Goal: Information Seeking & Learning: Compare options

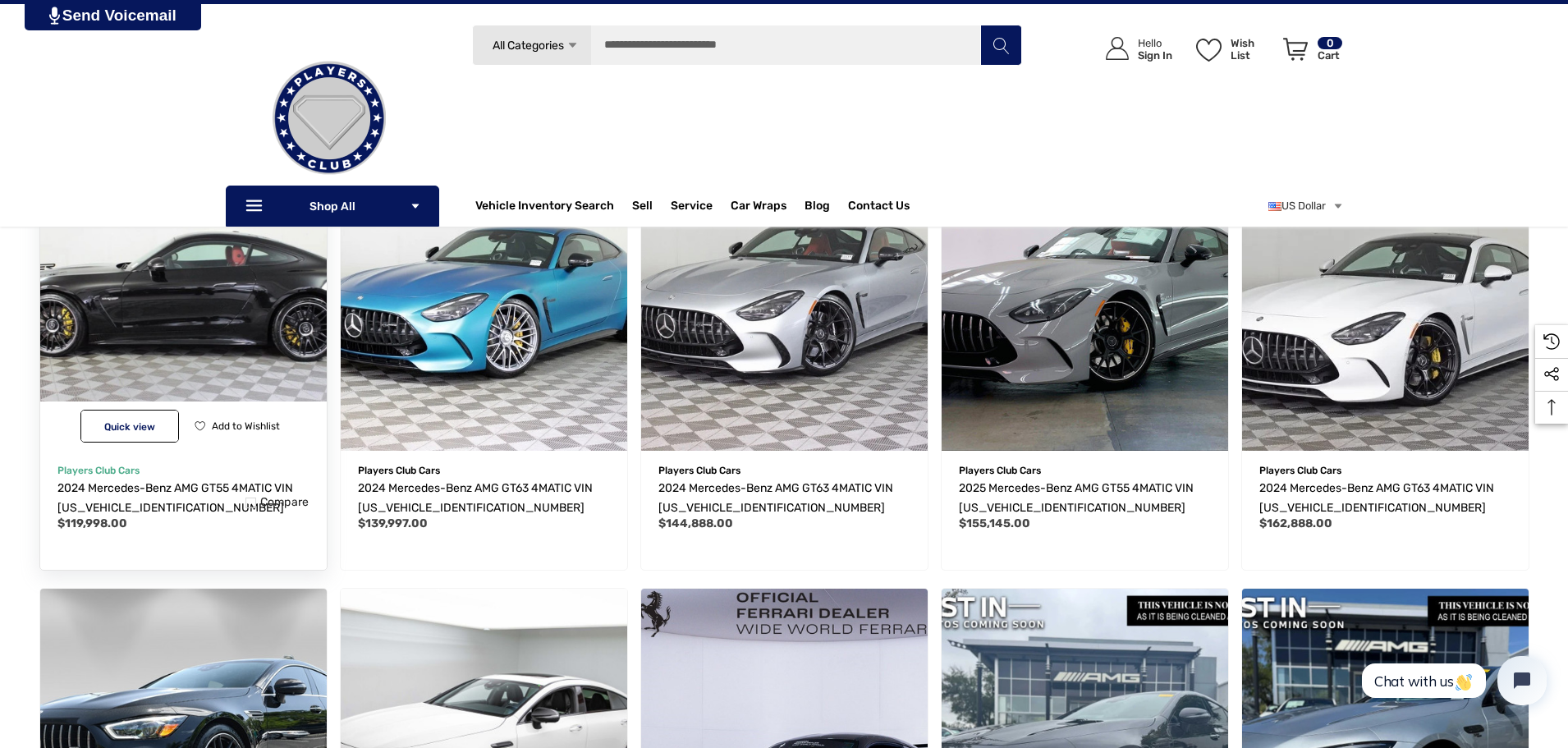
scroll to position [328, 0]
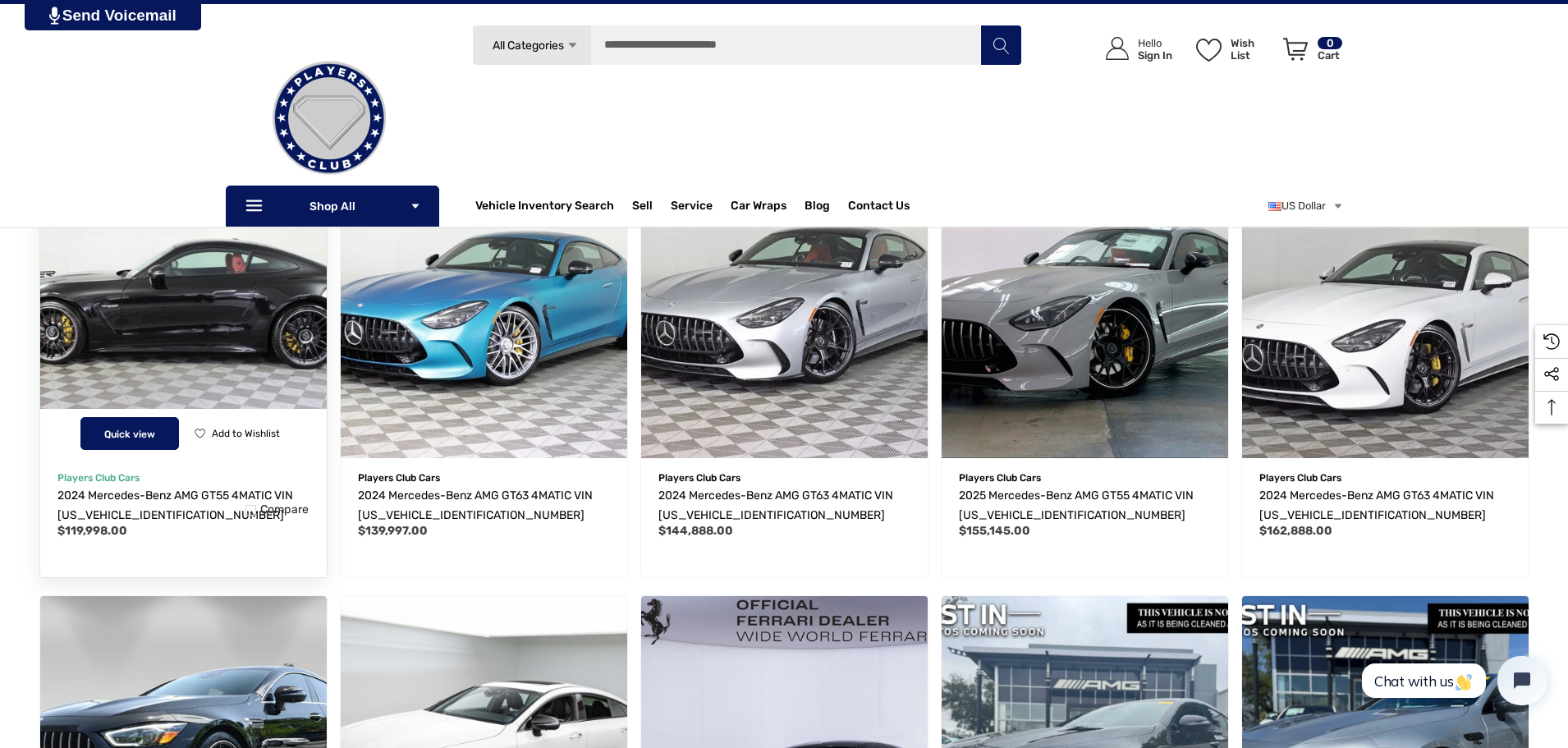
click at [154, 443] on button "Quick view" at bounding box center [130, 433] width 99 height 33
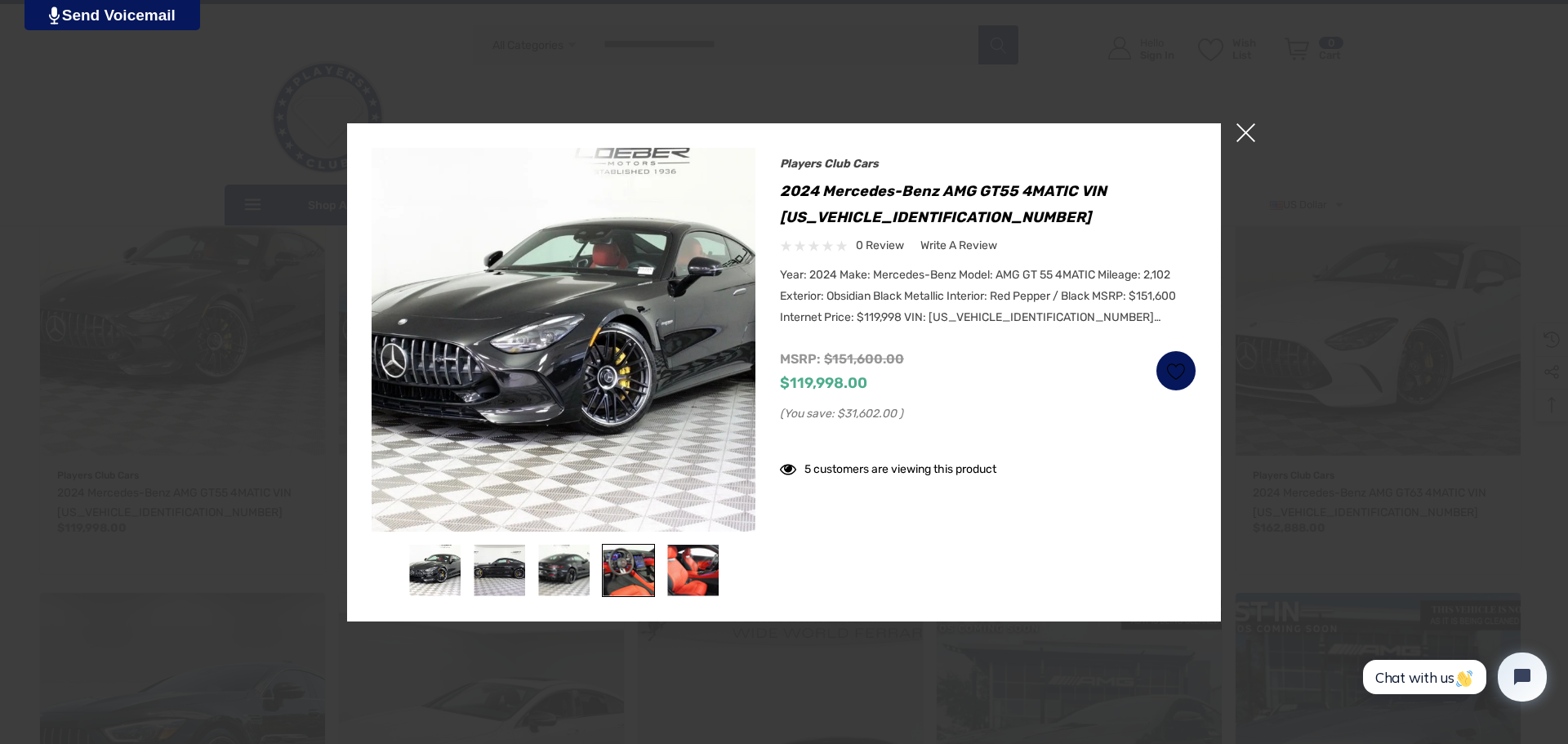
click at [627, 558] on img at bounding box center [628, 570] width 52 height 52
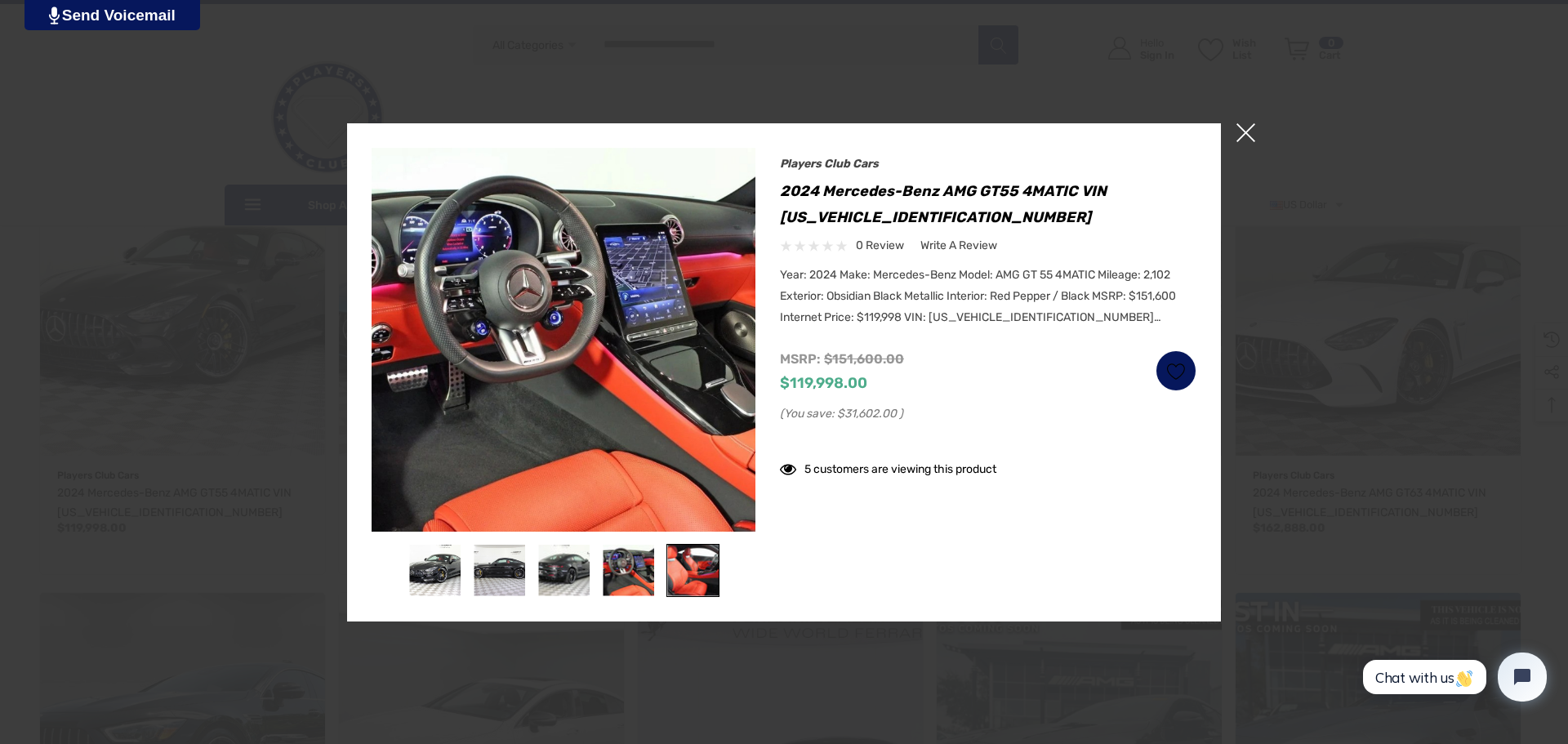
click at [686, 564] on img at bounding box center [693, 570] width 52 height 52
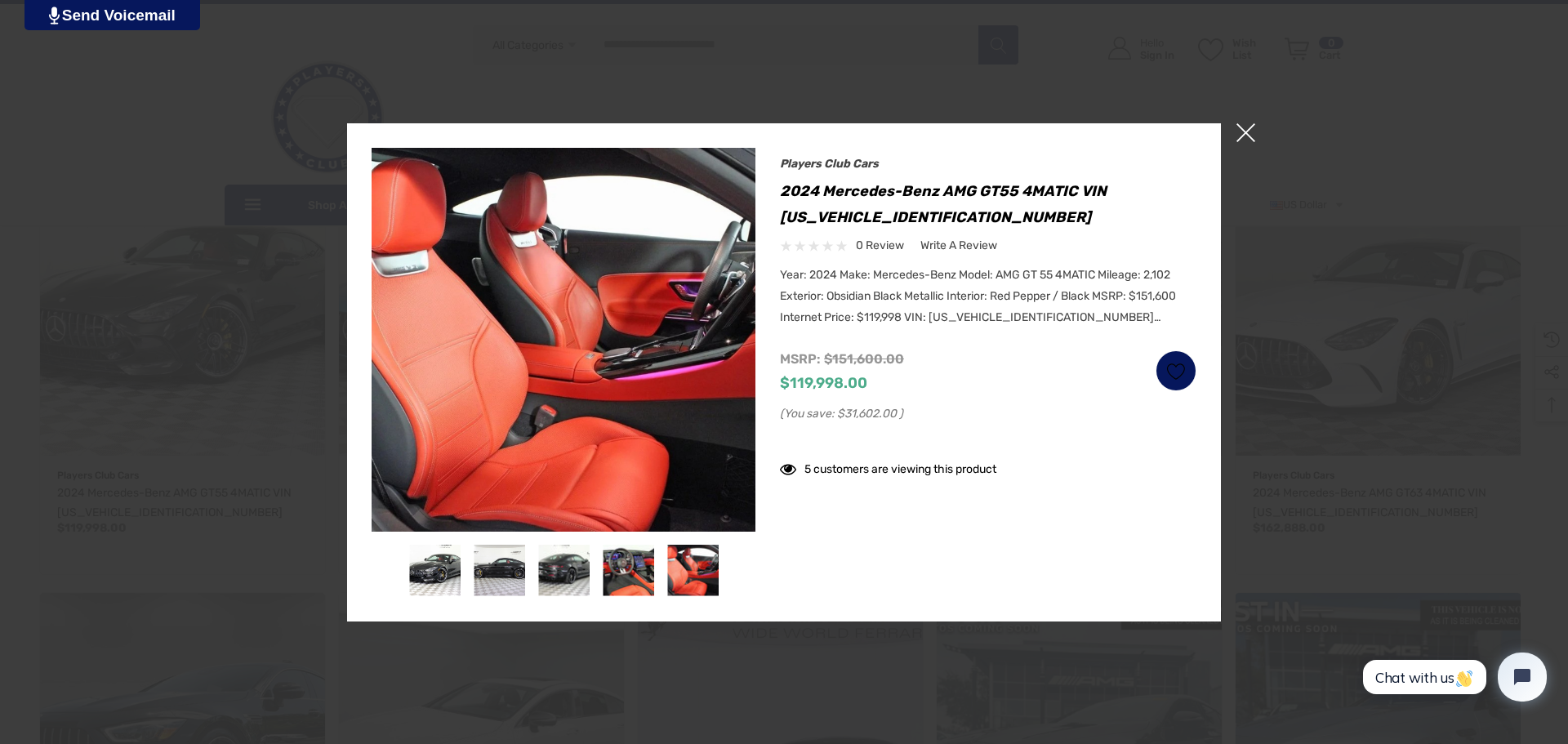
click at [1239, 131] on span "×" at bounding box center [1245, 132] width 19 height 19
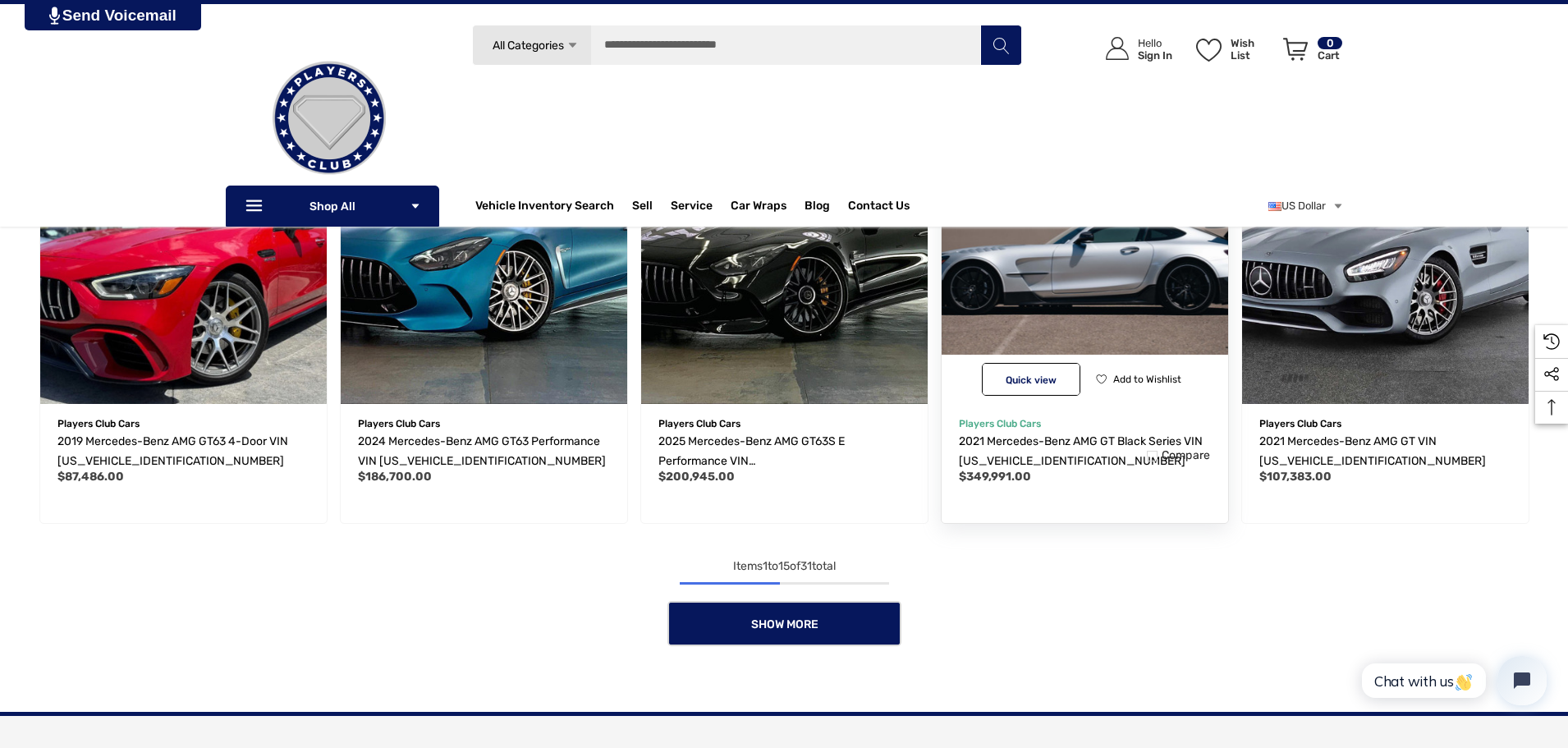
scroll to position [1150, 0]
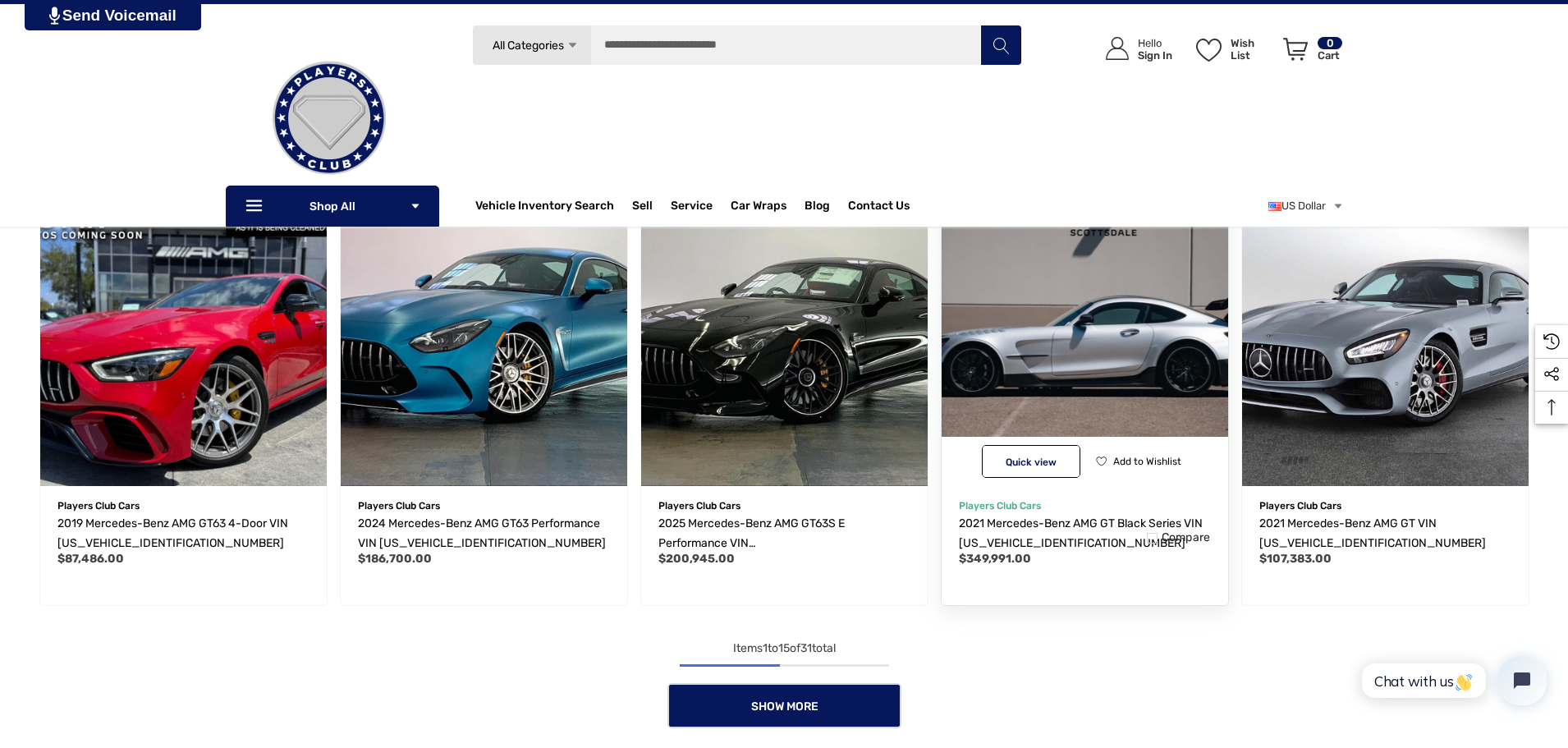
click at [1154, 364] on img "2021 Mercedes-Benz AMG GT Black Series VIN W1KYJ8BA9MA041804,$349,991.00\a" at bounding box center [1084, 342] width 315 height 315
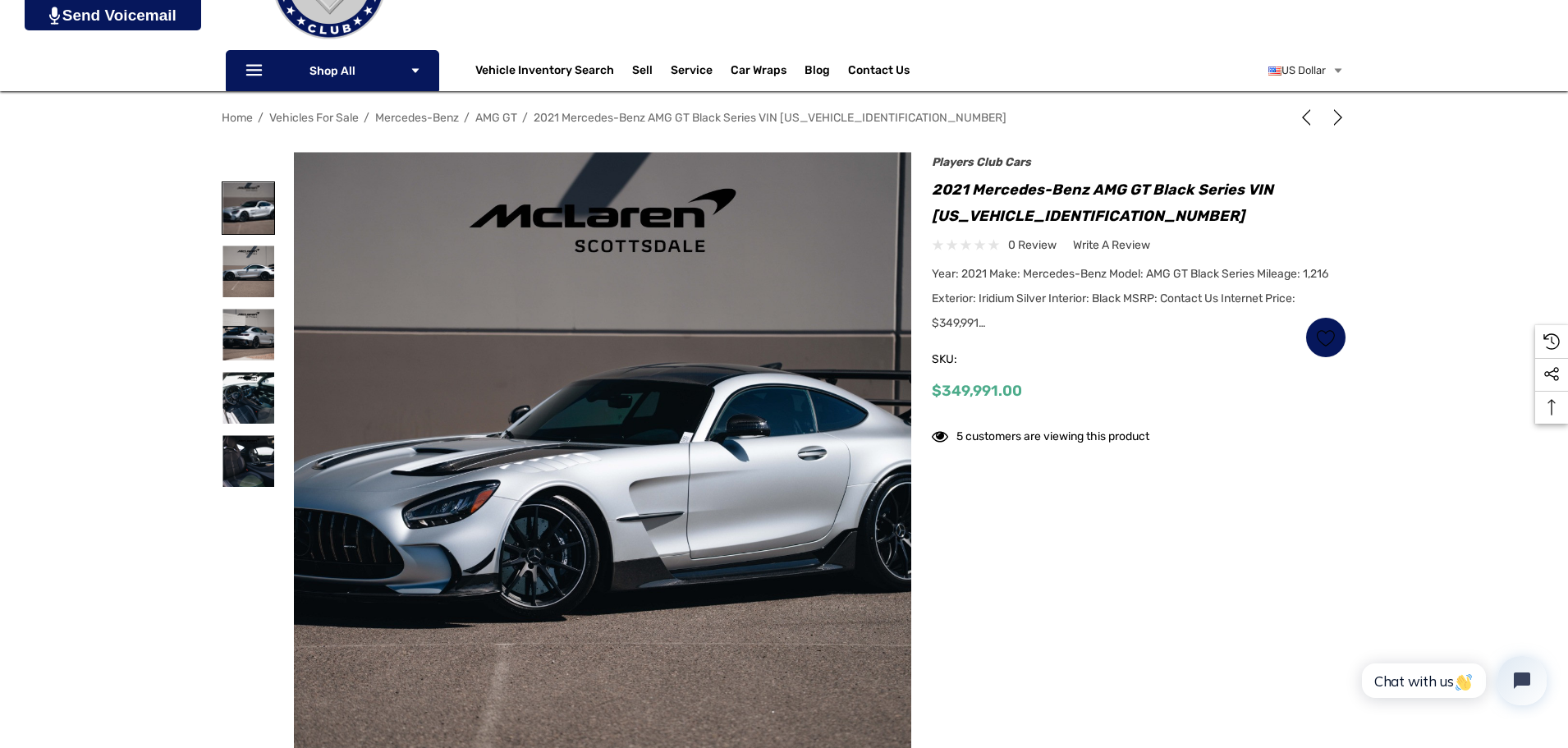
click at [222, 187] on link at bounding box center [249, 208] width 54 height 54
click at [236, 264] on img at bounding box center [249, 271] width 52 height 52
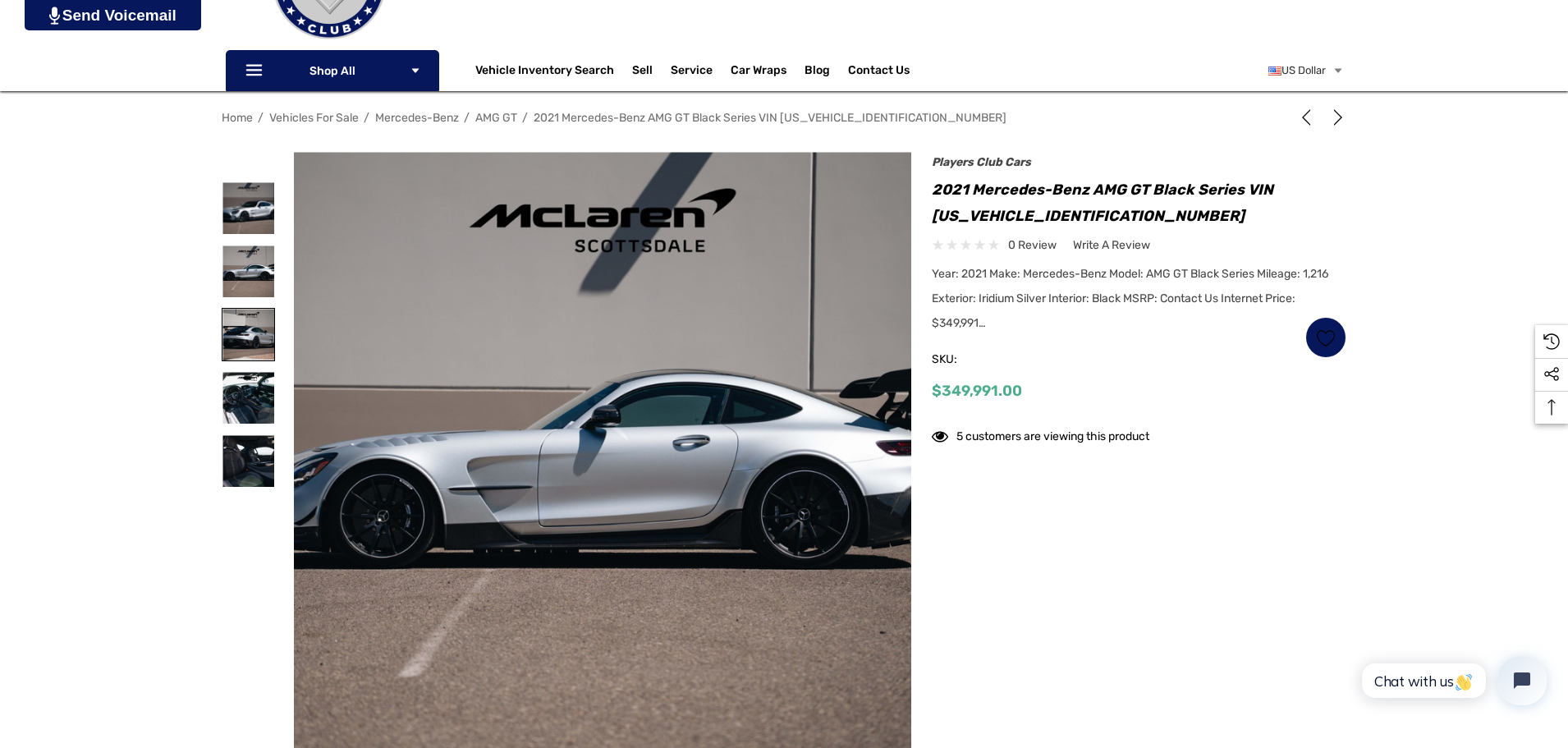
click at [248, 317] on img at bounding box center [249, 335] width 52 height 52
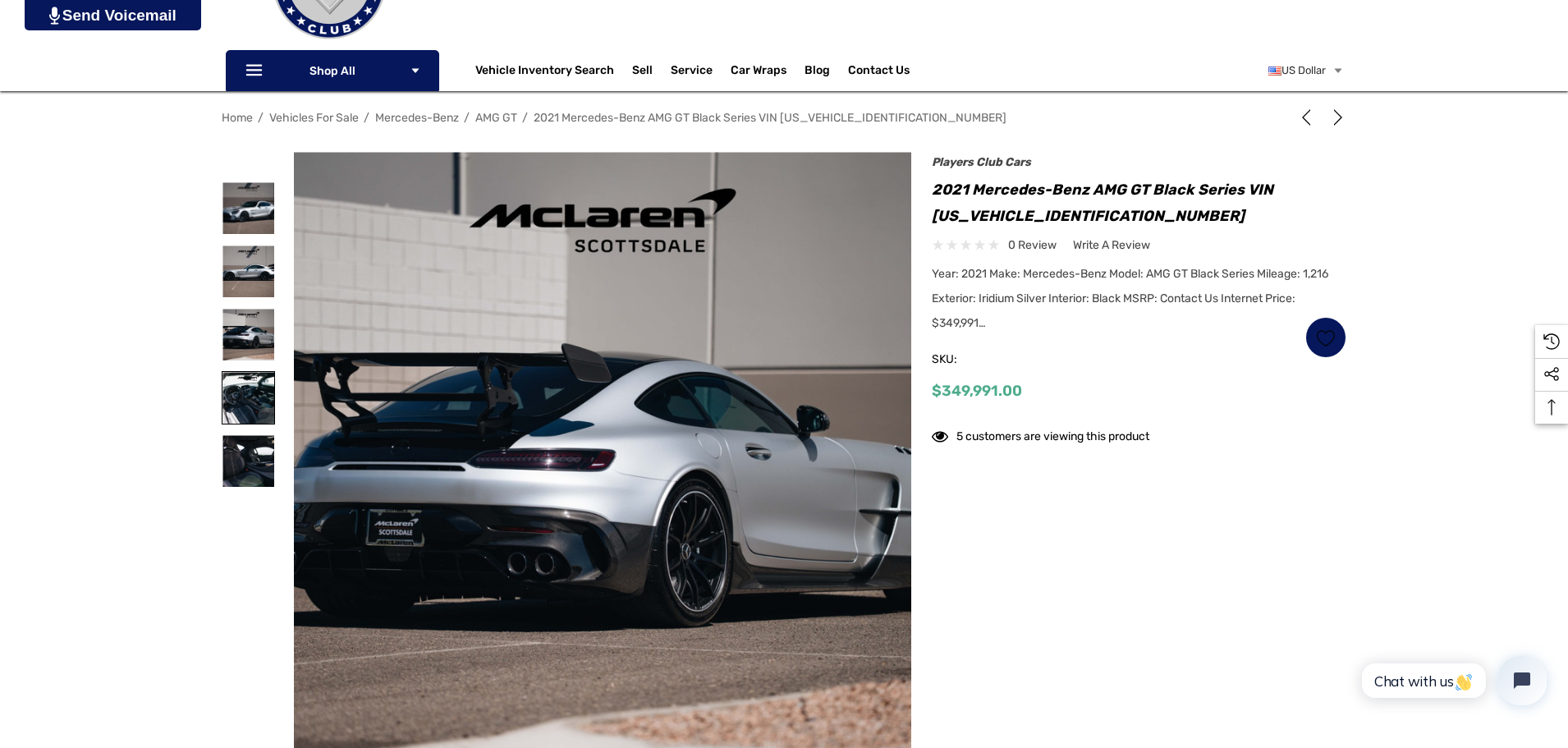
click at [249, 403] on img at bounding box center [249, 397] width 52 height 52
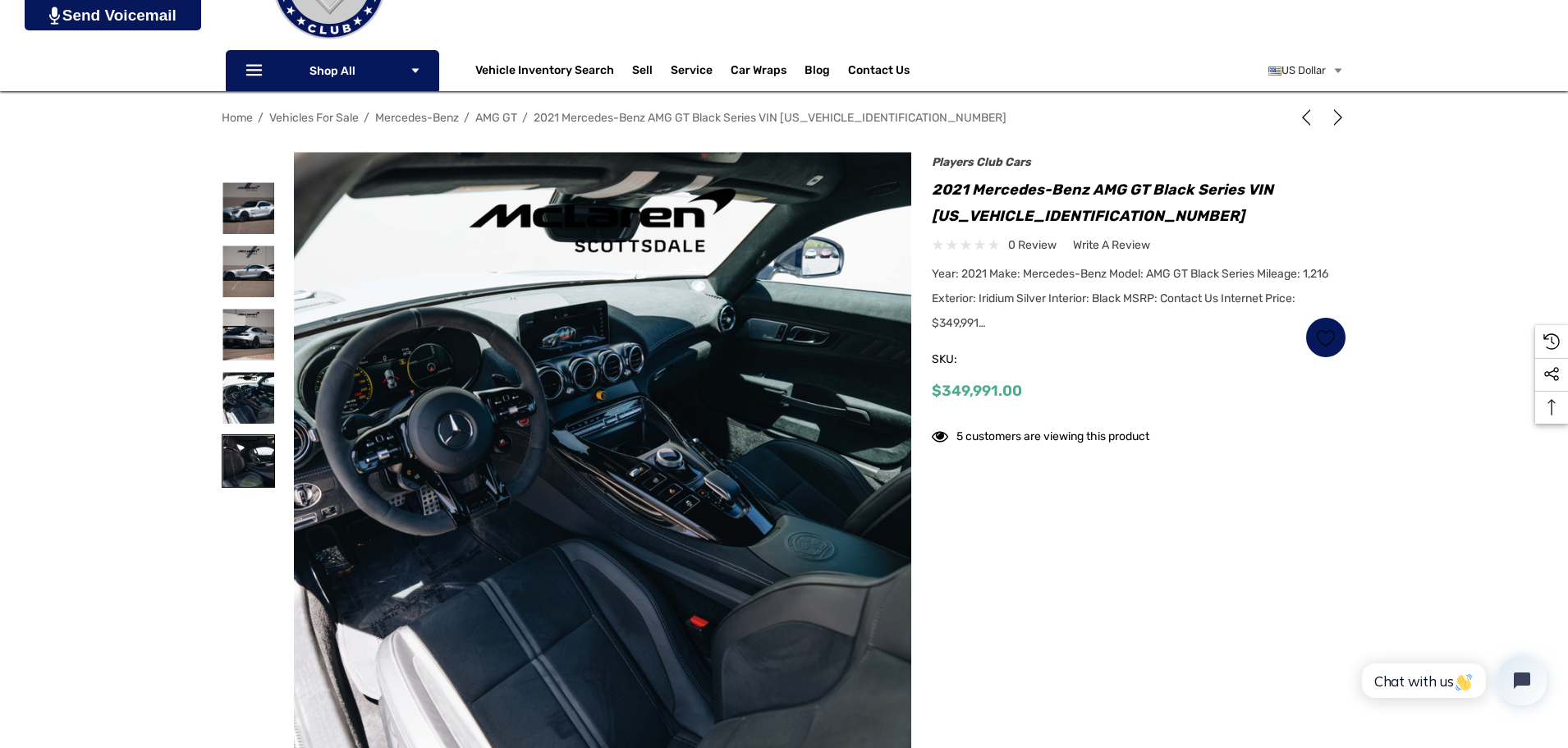
click at [254, 466] on img at bounding box center [249, 461] width 52 height 52
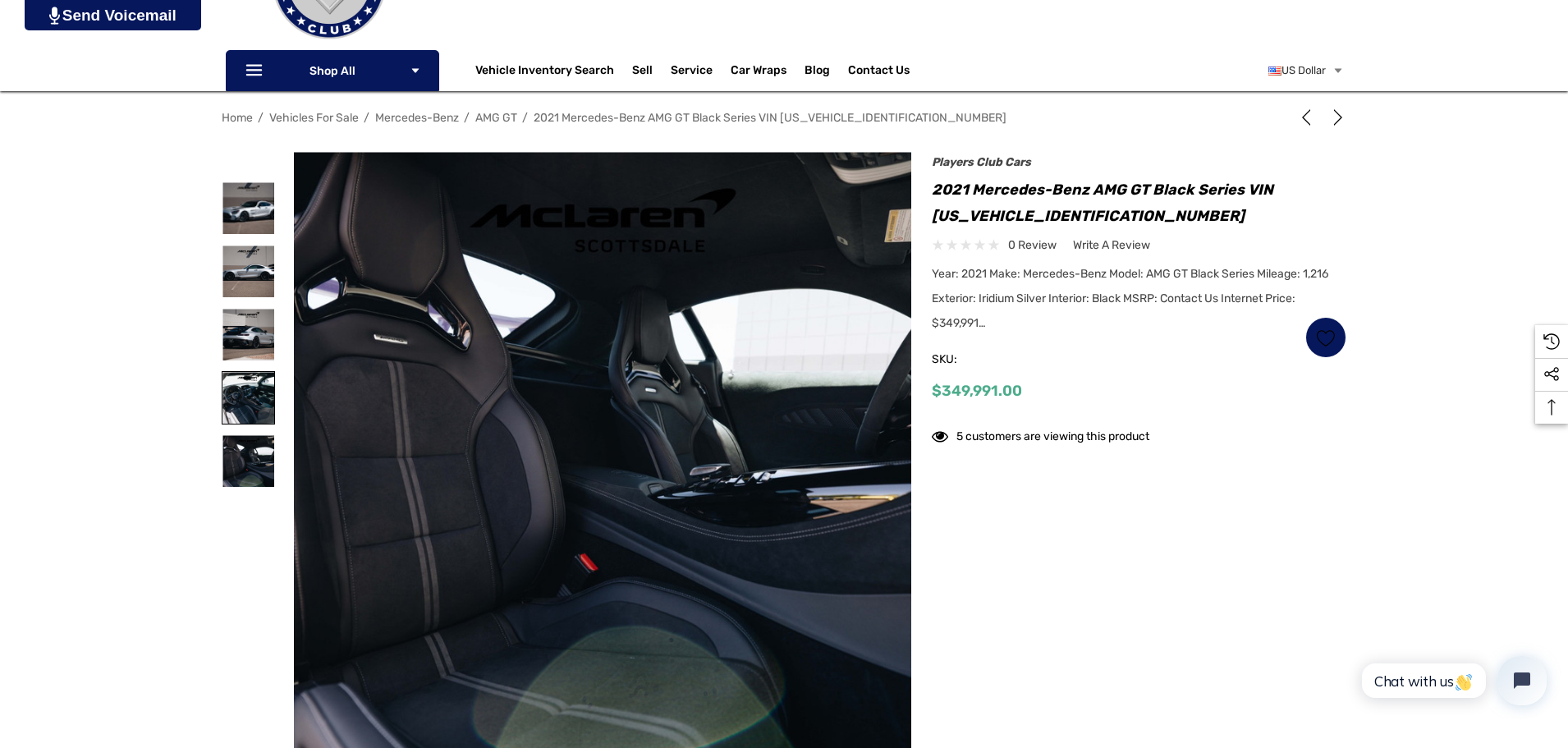
click at [238, 390] on img at bounding box center [249, 397] width 52 height 52
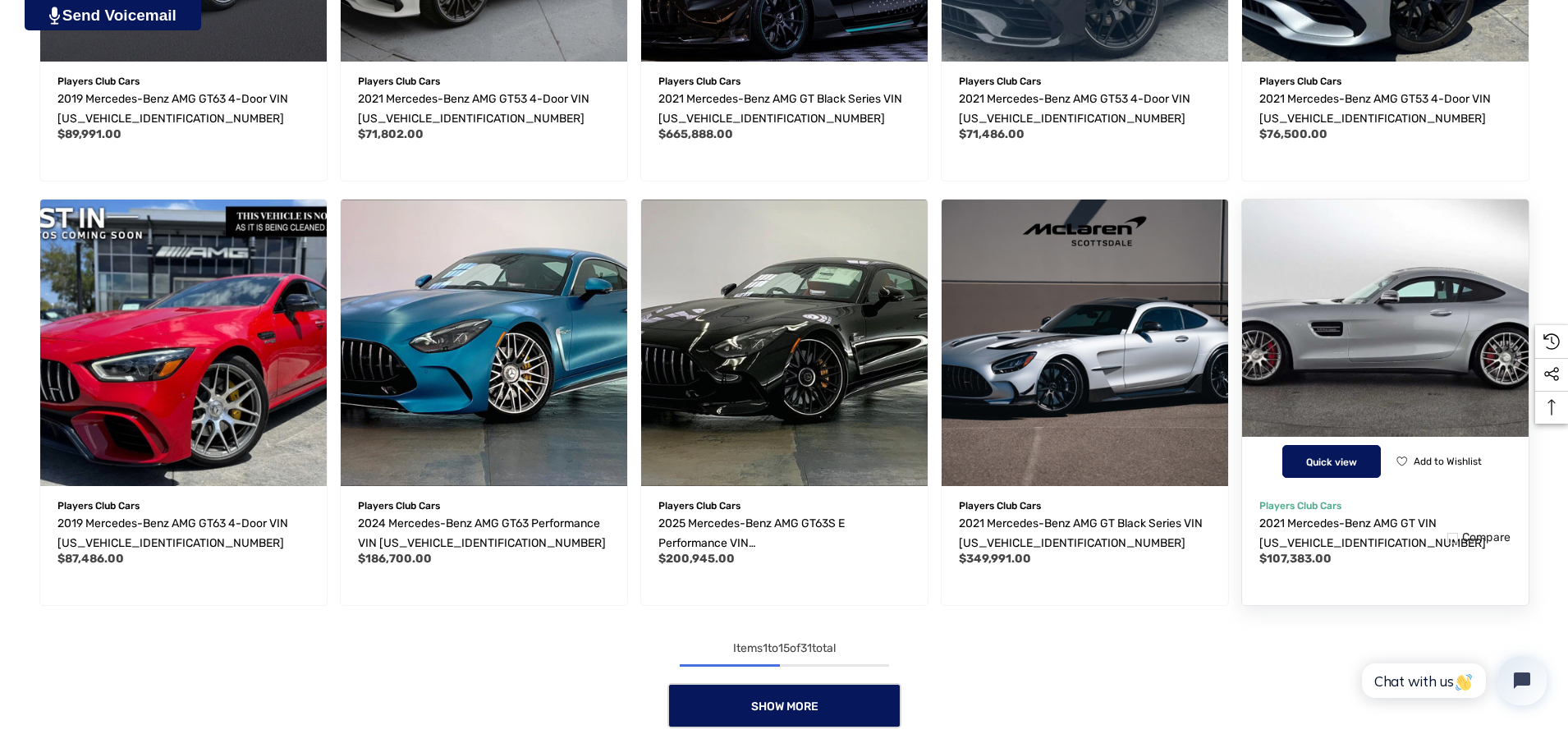
click at [1357, 461] on span "Quick view" at bounding box center [1331, 463] width 51 height 12
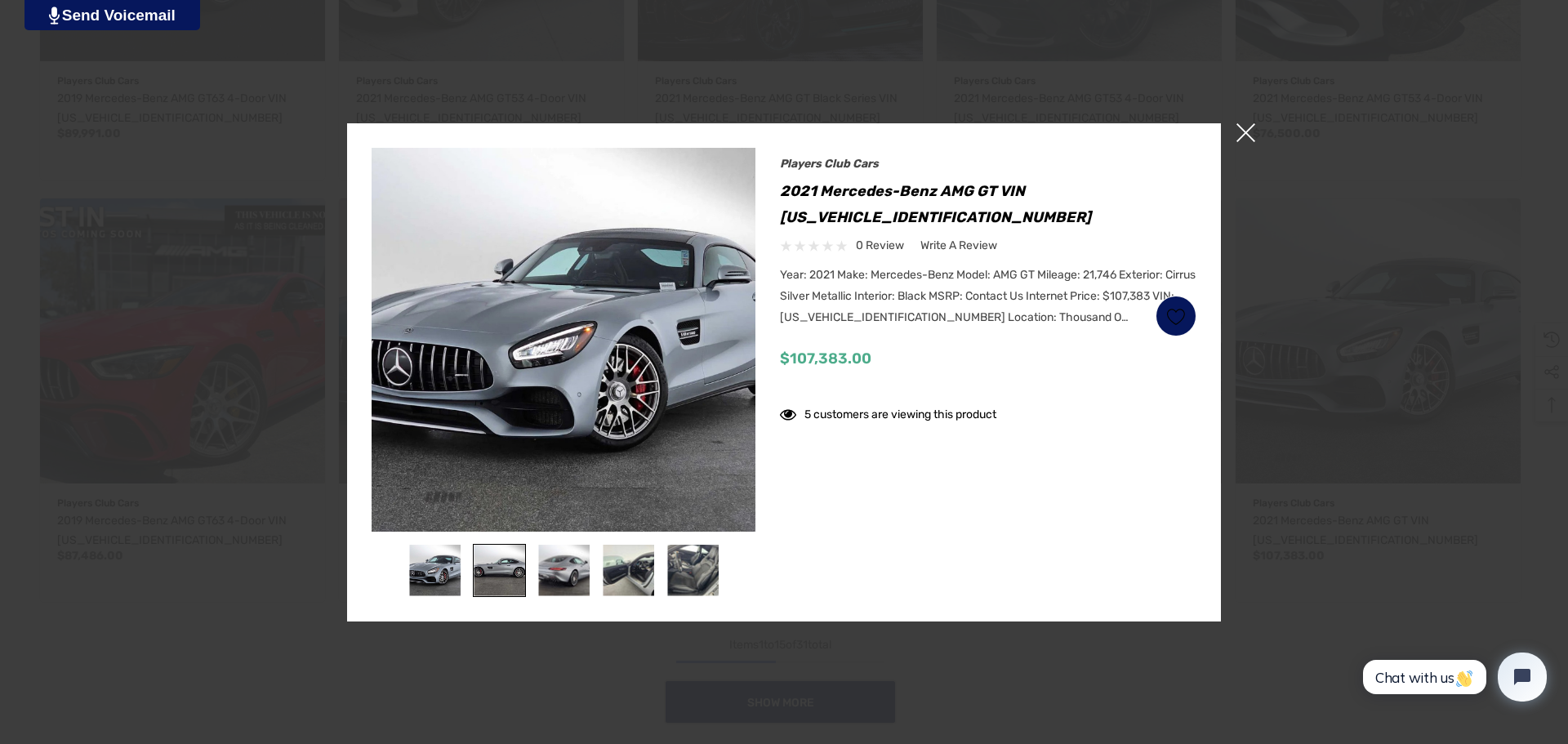
click at [493, 560] on img at bounding box center [499, 570] width 52 height 52
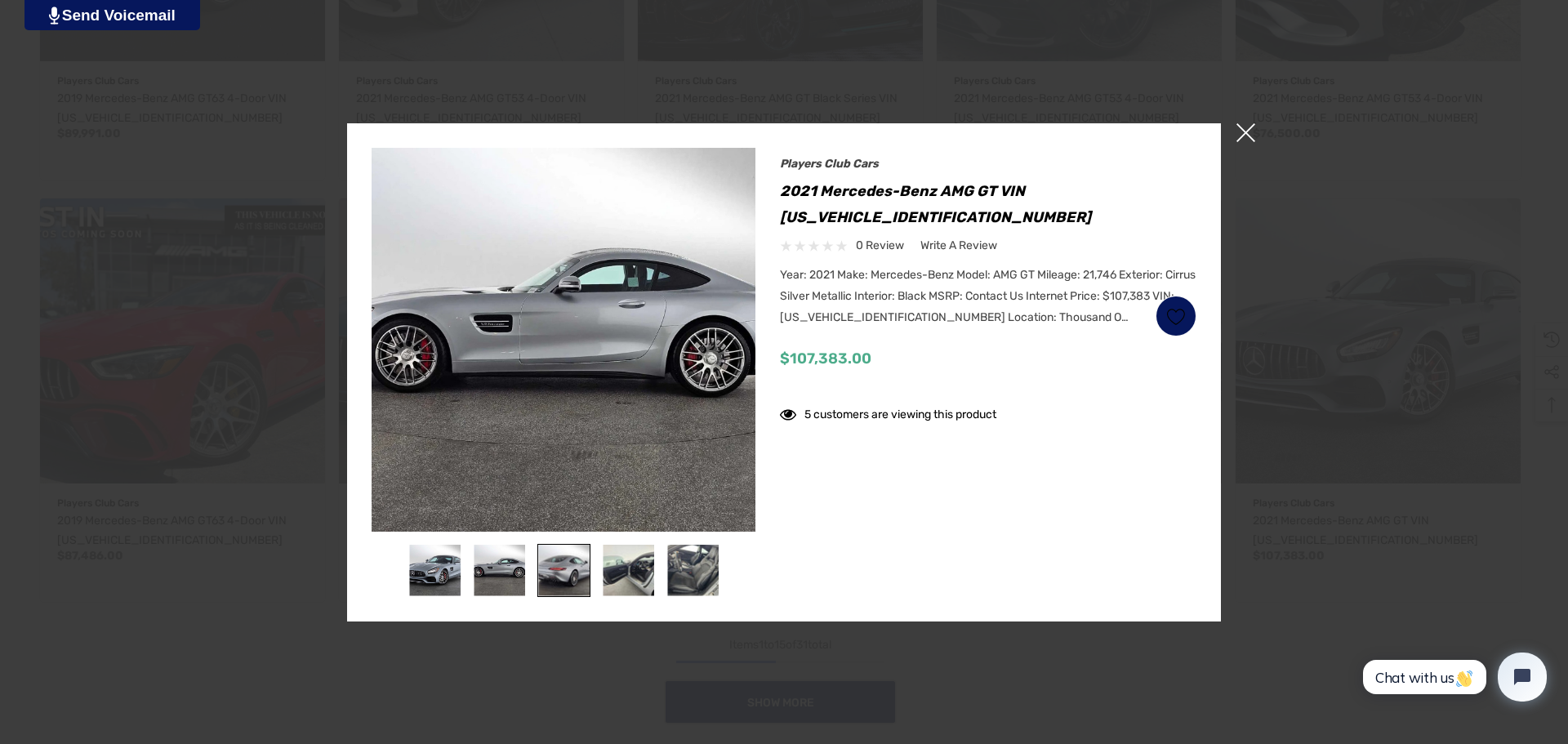
click at [561, 566] on img at bounding box center [564, 570] width 52 height 52
click at [618, 565] on img at bounding box center [628, 570] width 52 height 52
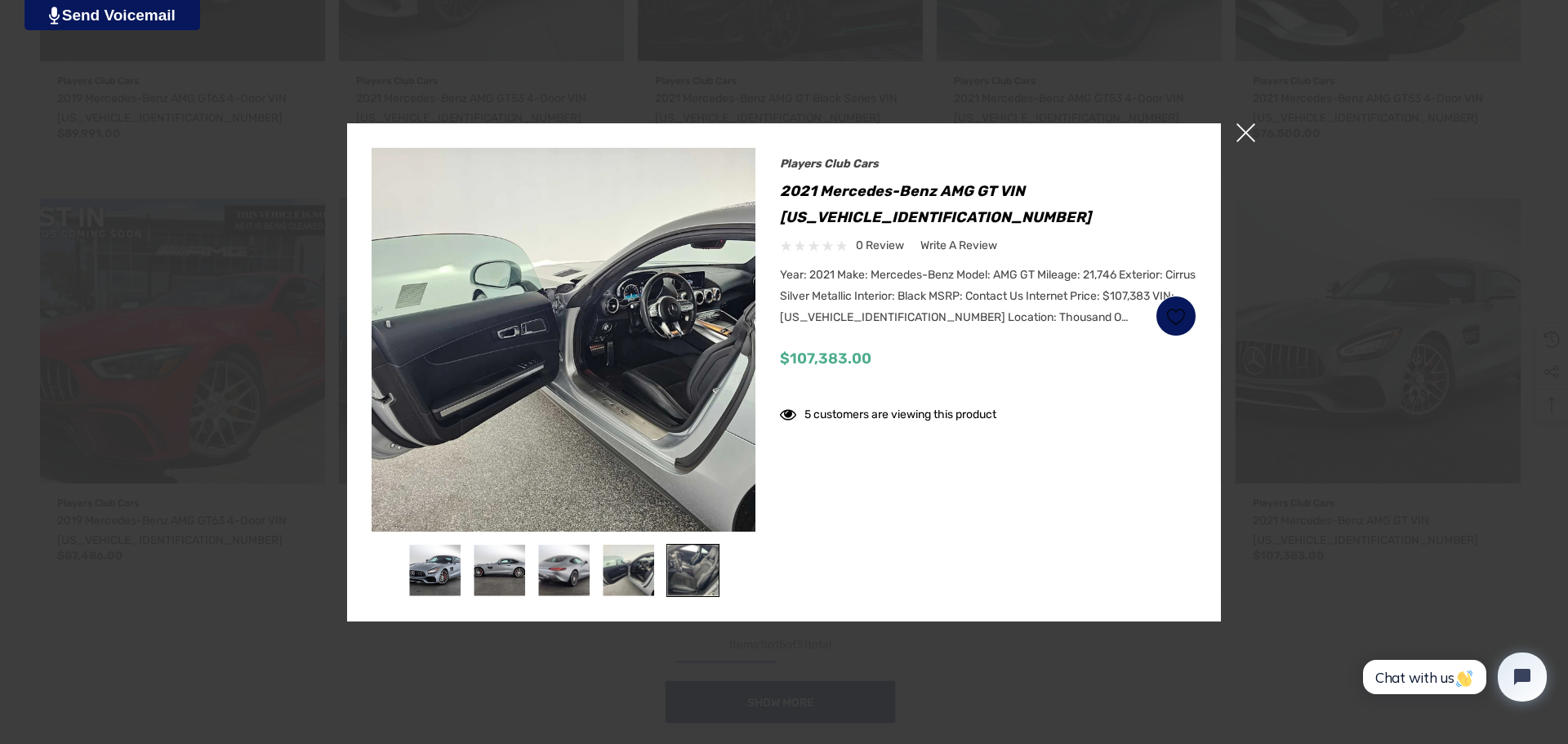
click at [706, 563] on img at bounding box center [693, 570] width 52 height 52
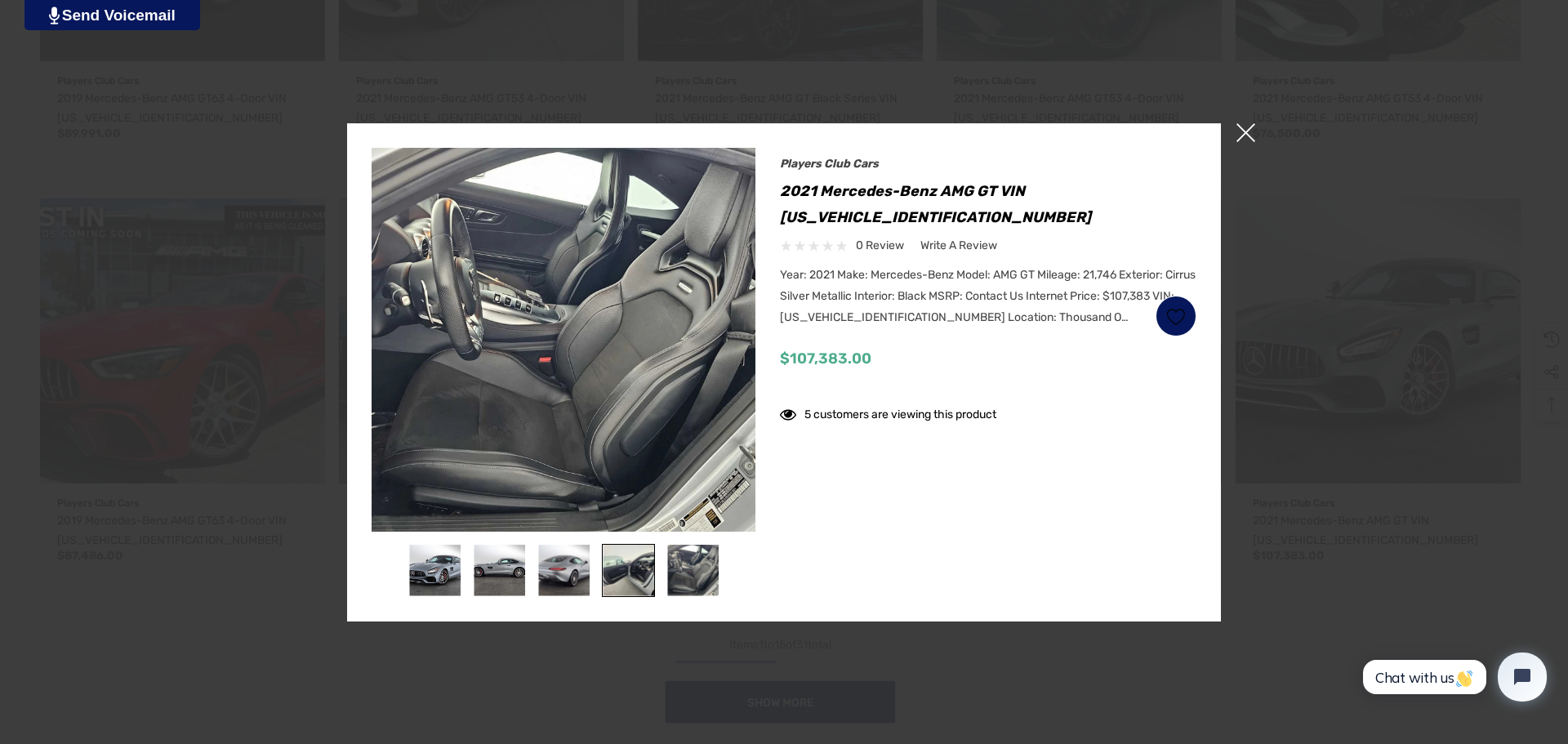
click at [629, 582] on img at bounding box center [628, 570] width 52 height 52
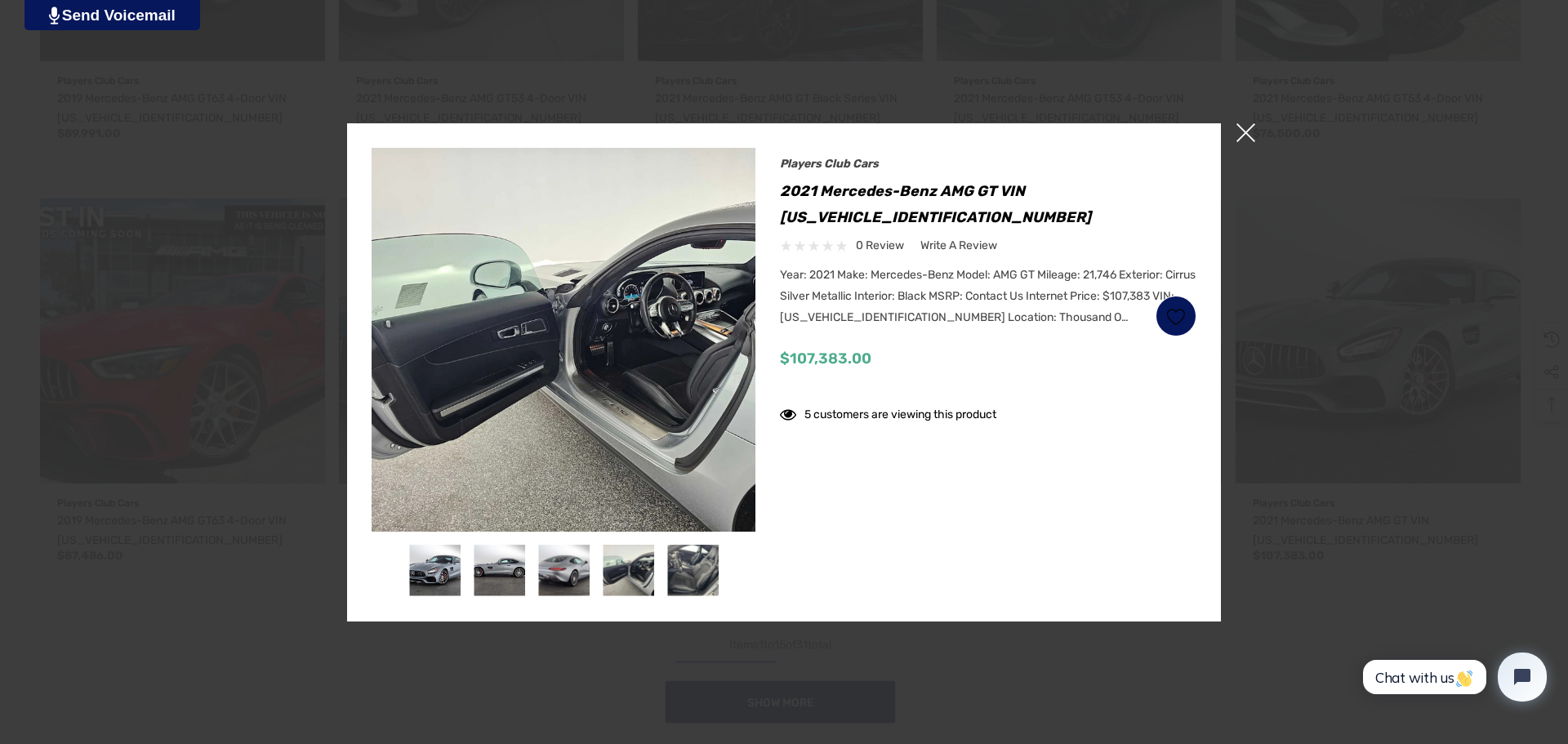
click at [1247, 136] on span "×" at bounding box center [1245, 132] width 19 height 19
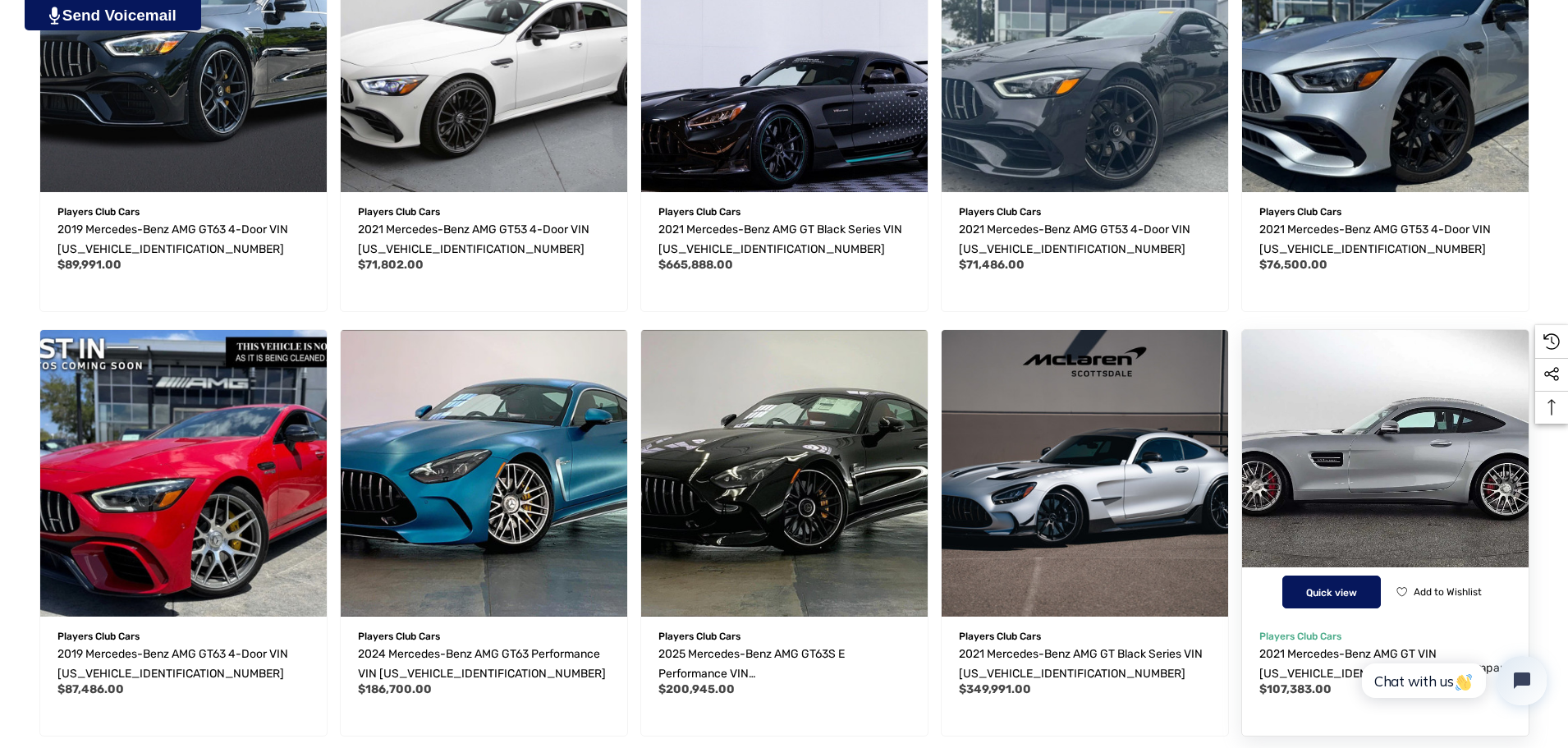
scroll to position [821, 0]
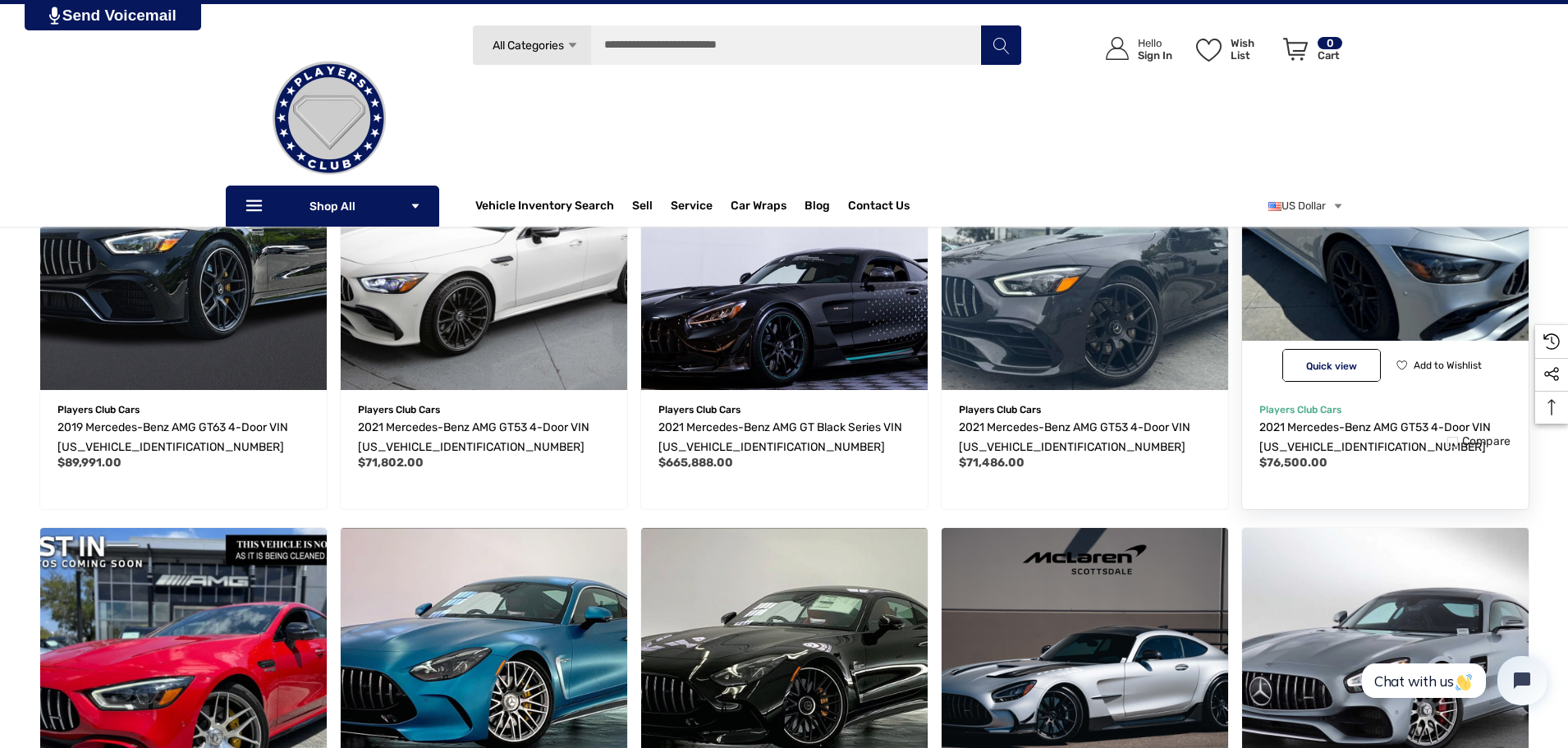
click at [1386, 248] on img "2021 Mercedes-Benz AMG GT53 4-Door VIN W1K7X6BB0MA035218,$76,500.00\a" at bounding box center [1385, 246] width 315 height 315
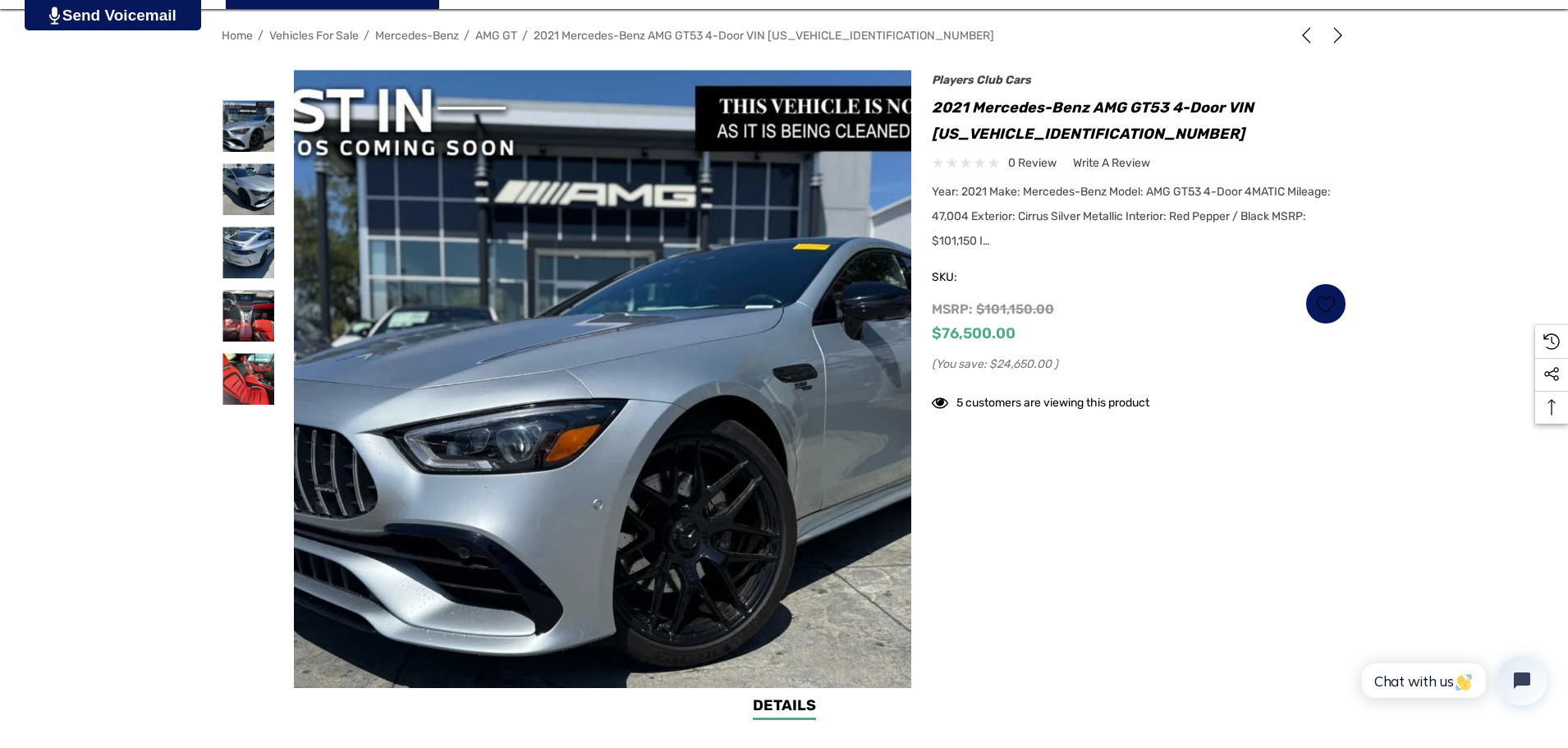
click at [278, 117] on div at bounding box center [258, 287] width 72 height 435
click at [249, 300] on img at bounding box center [249, 315] width 52 height 52
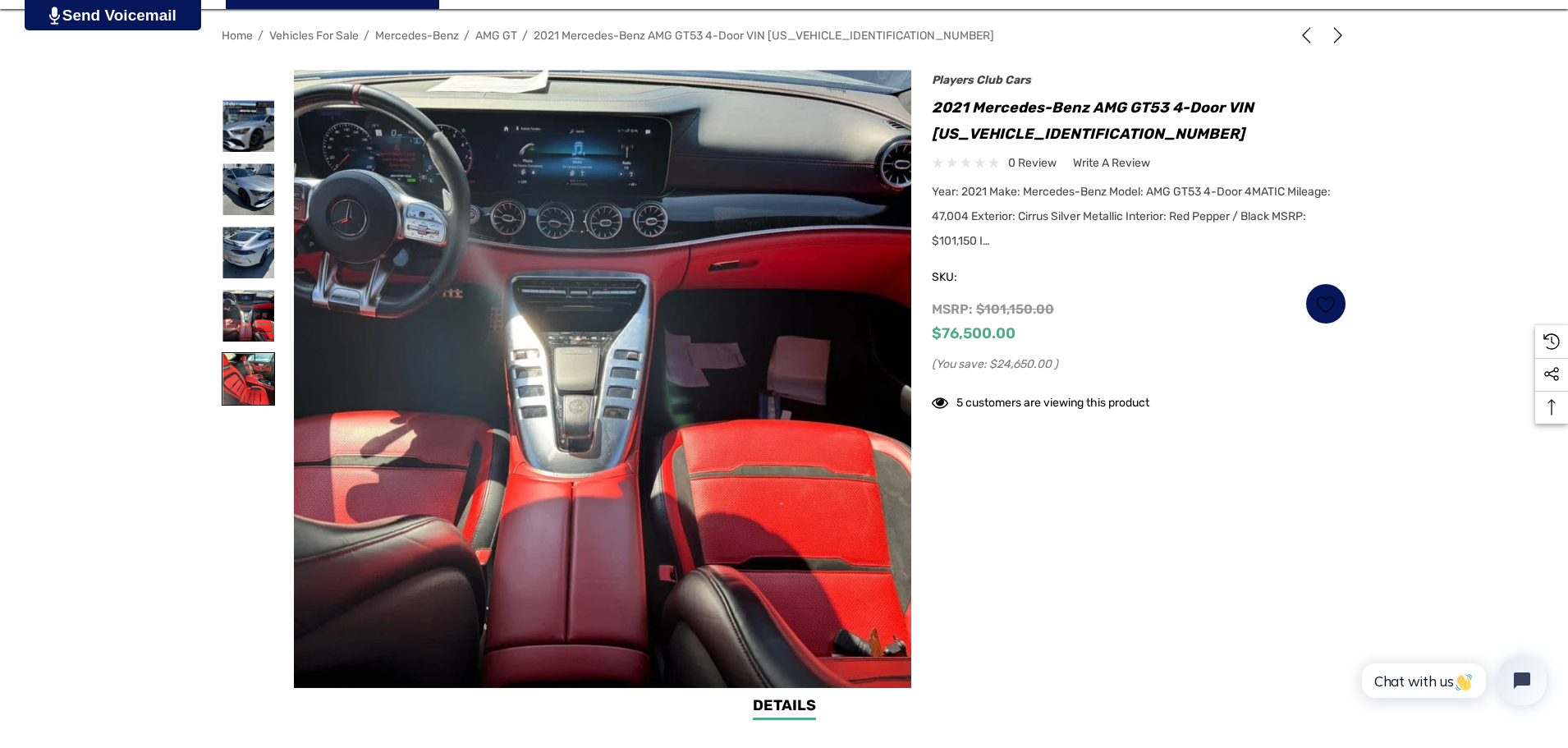
click at [237, 371] on img at bounding box center [249, 379] width 52 height 52
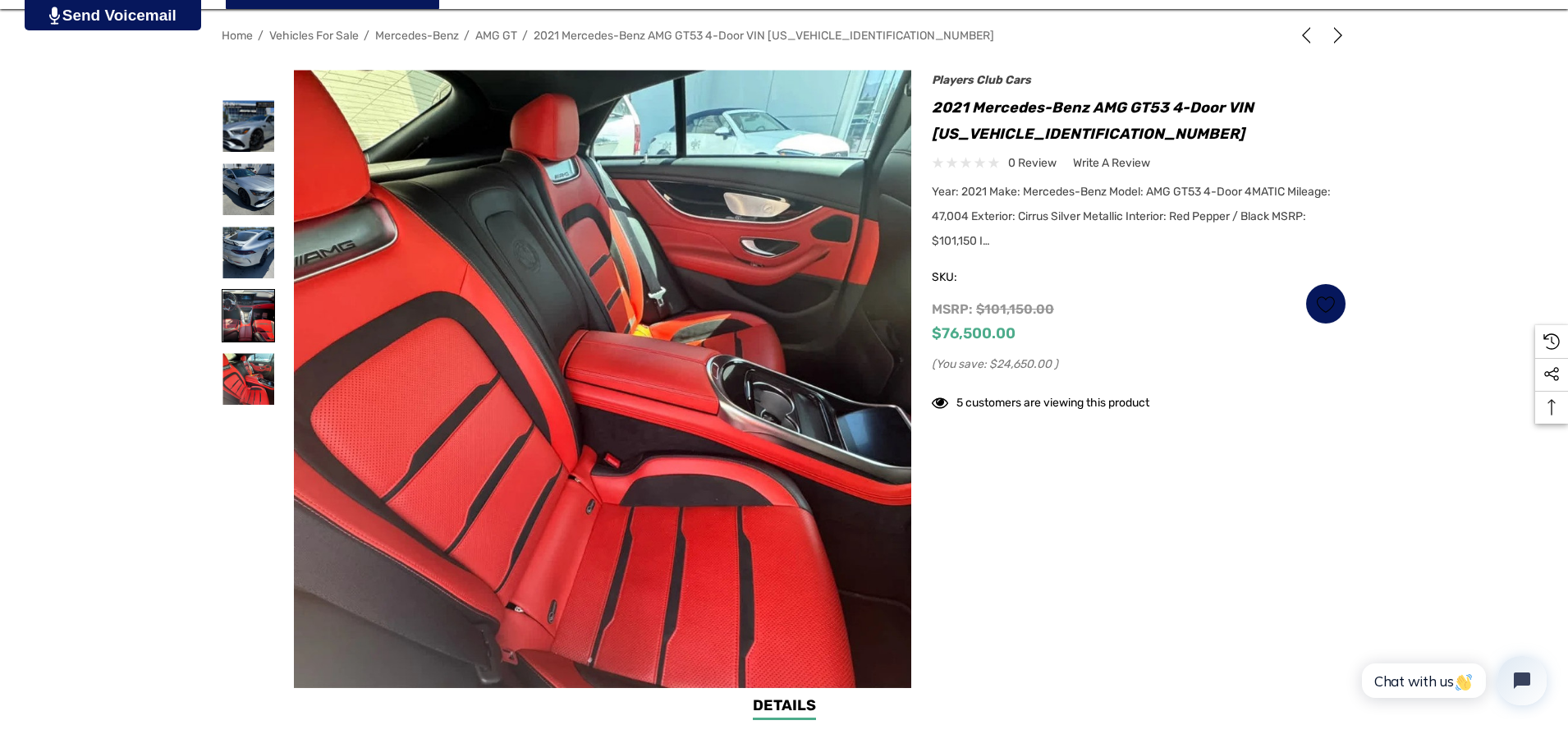
click at [247, 330] on img at bounding box center [249, 315] width 52 height 52
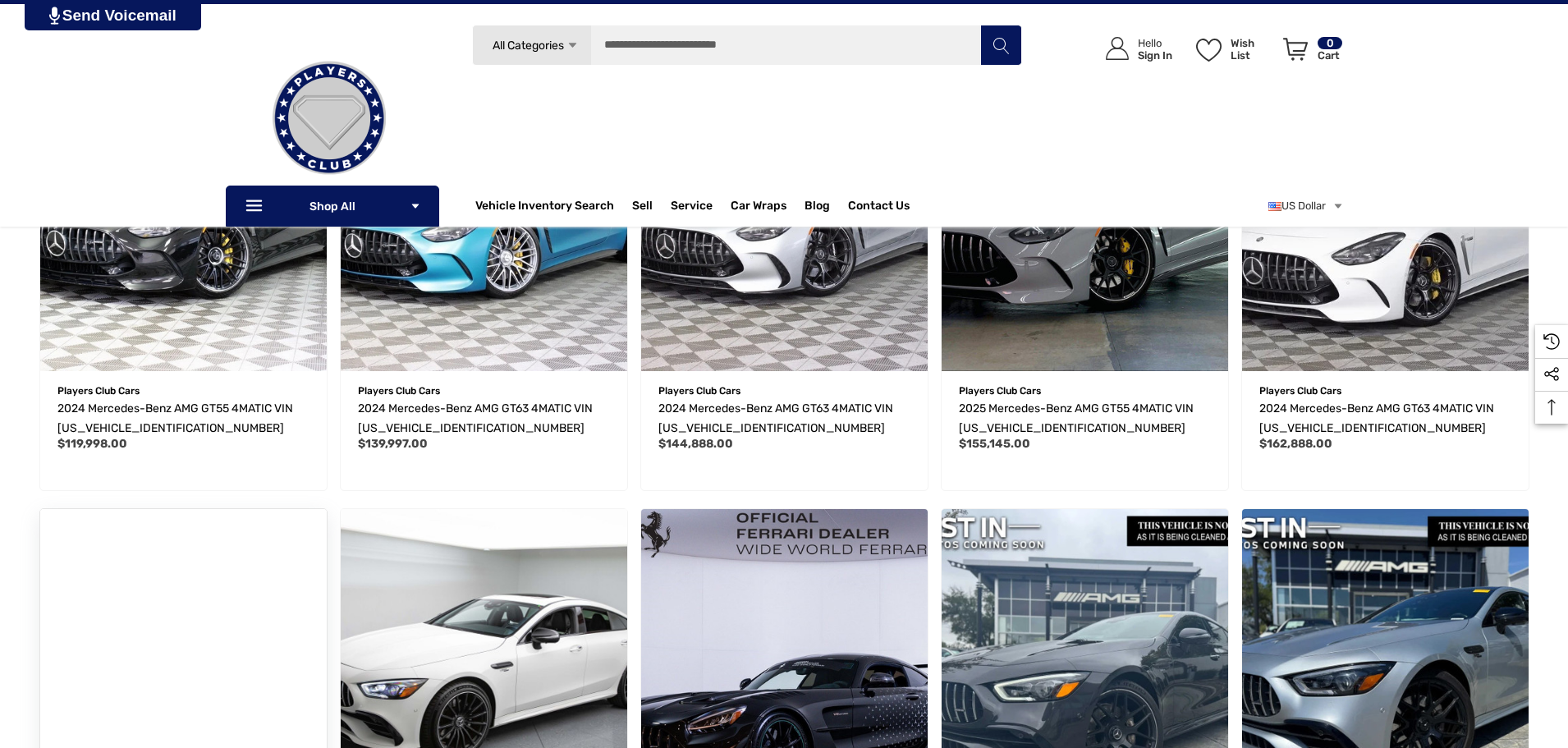
scroll to position [575, 0]
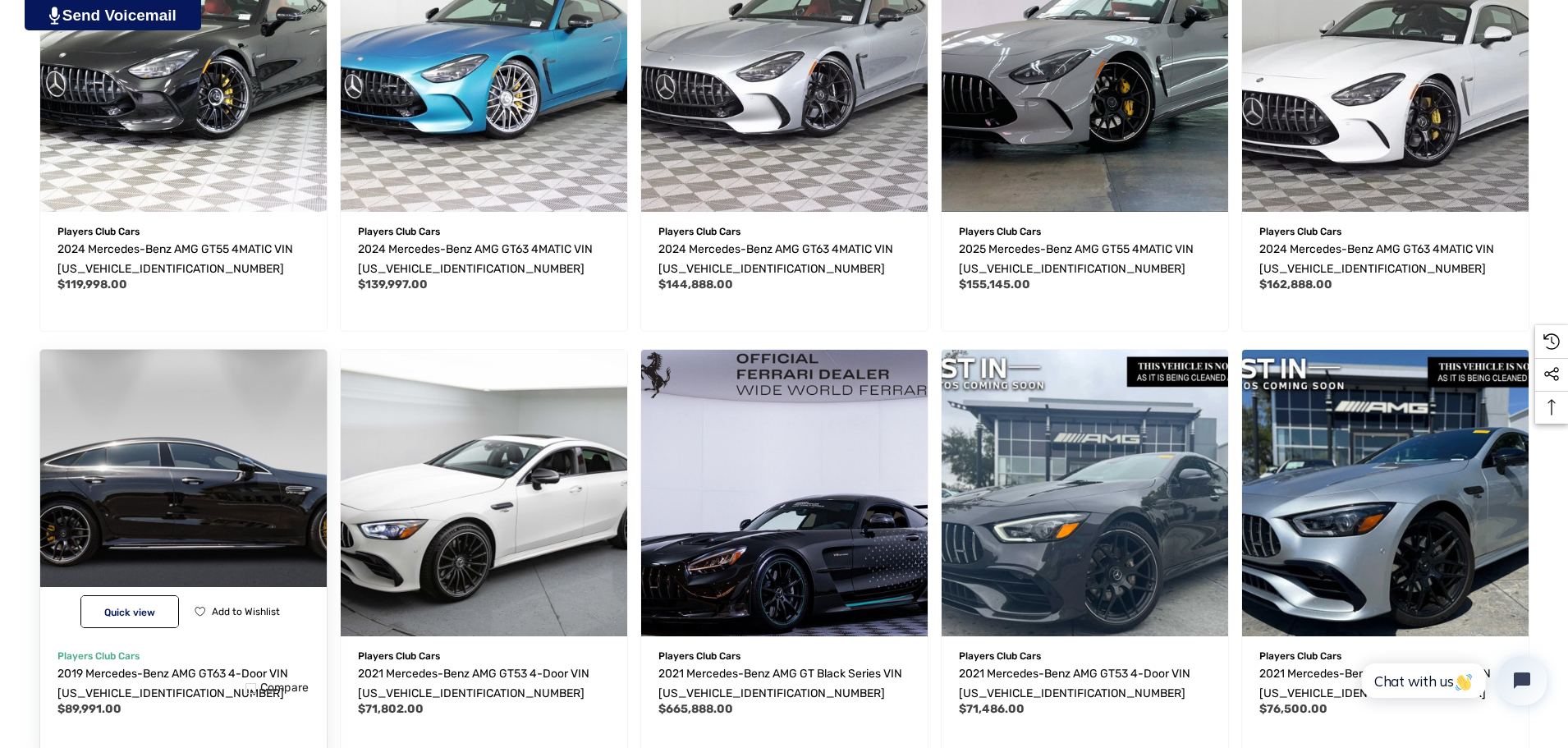
click at [196, 512] on img "2019 Mercedes-Benz AMG GT63 4-Door VIN WDD7X8KB3KA007387,$89,991.00\a" at bounding box center [182, 492] width 315 height 315
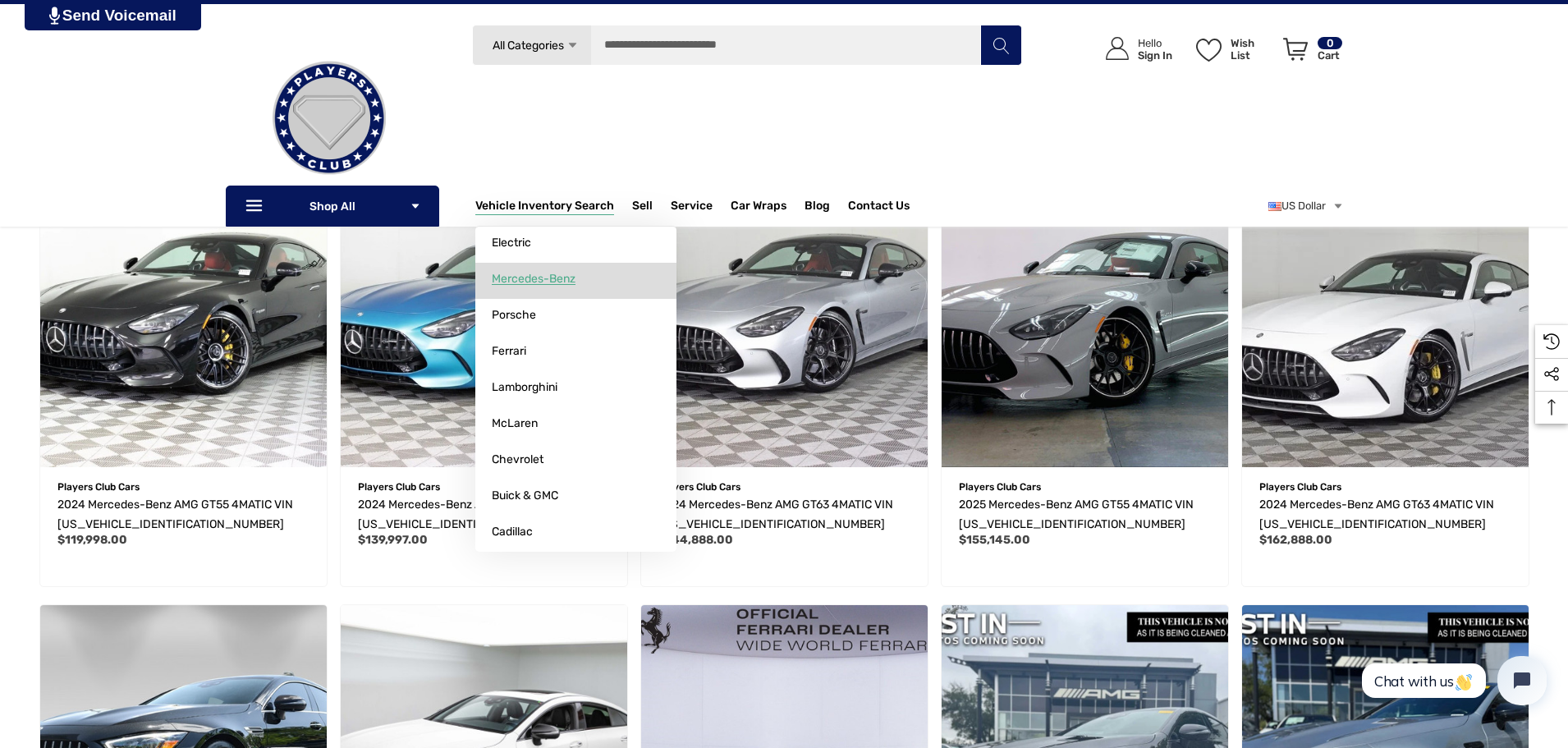
click at [527, 274] on span "Mercedes-Benz" at bounding box center [534, 279] width 84 height 15
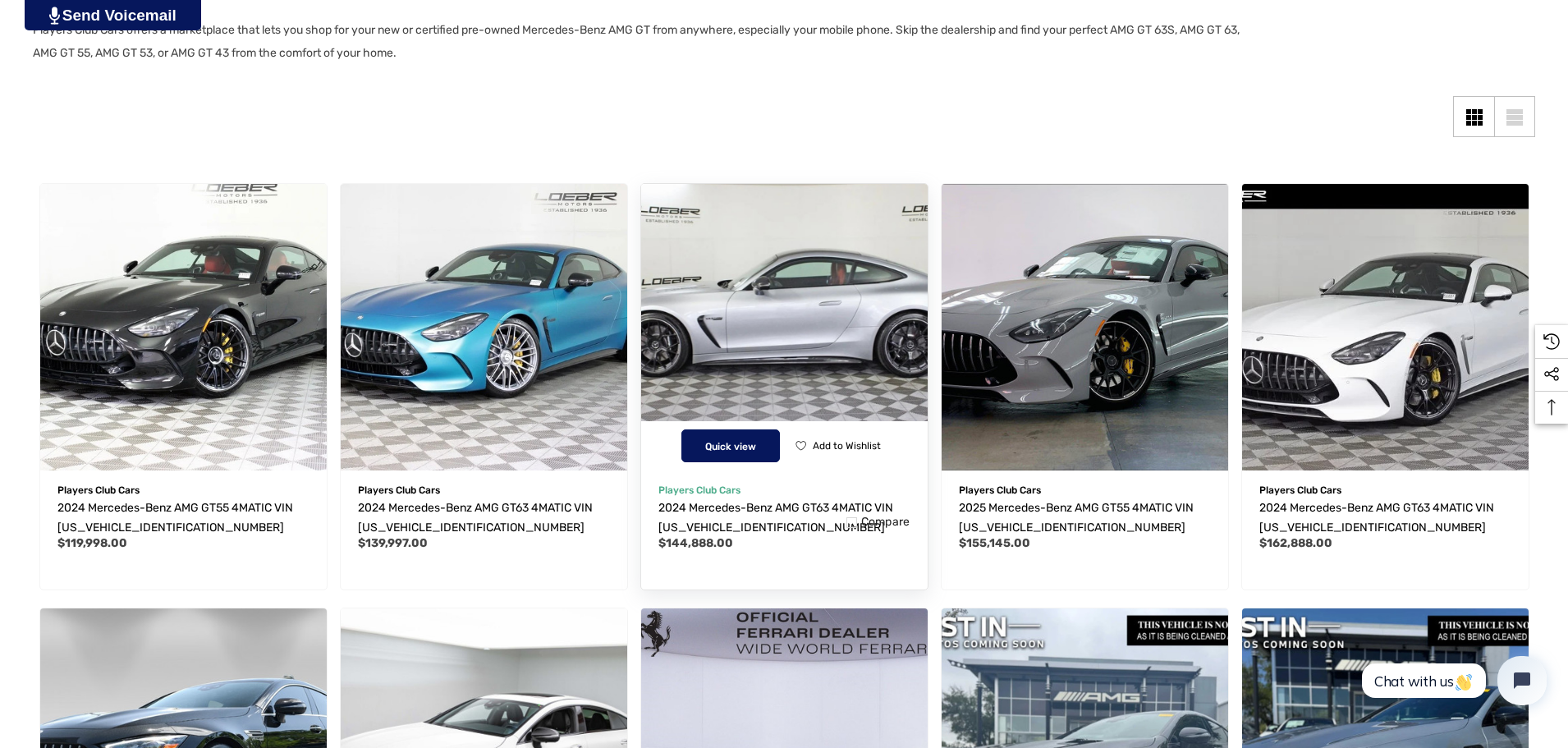
click at [752, 439] on button "Quick view" at bounding box center [730, 445] width 99 height 33
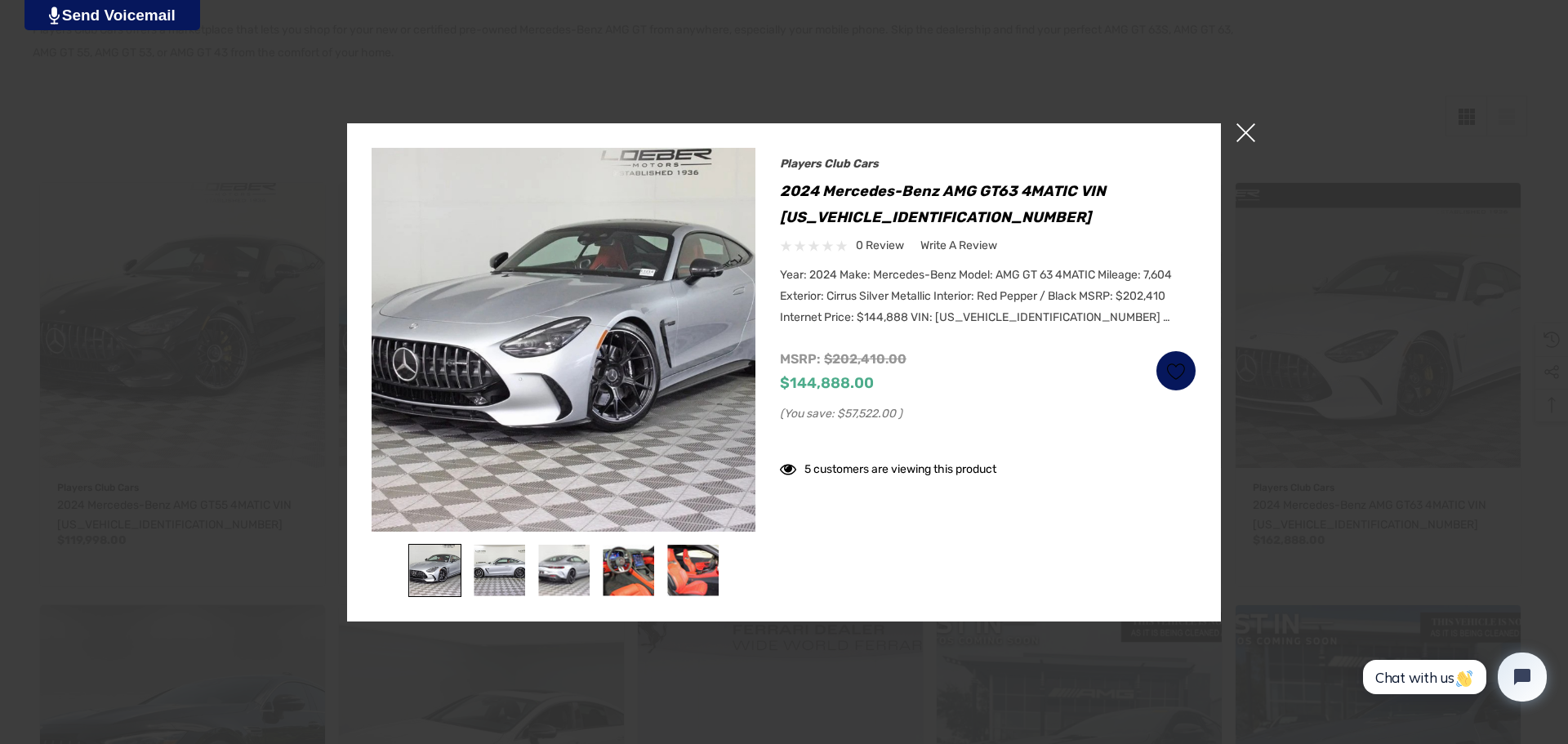
click at [449, 566] on img at bounding box center [435, 570] width 52 height 52
click at [482, 574] on img at bounding box center [499, 570] width 52 height 52
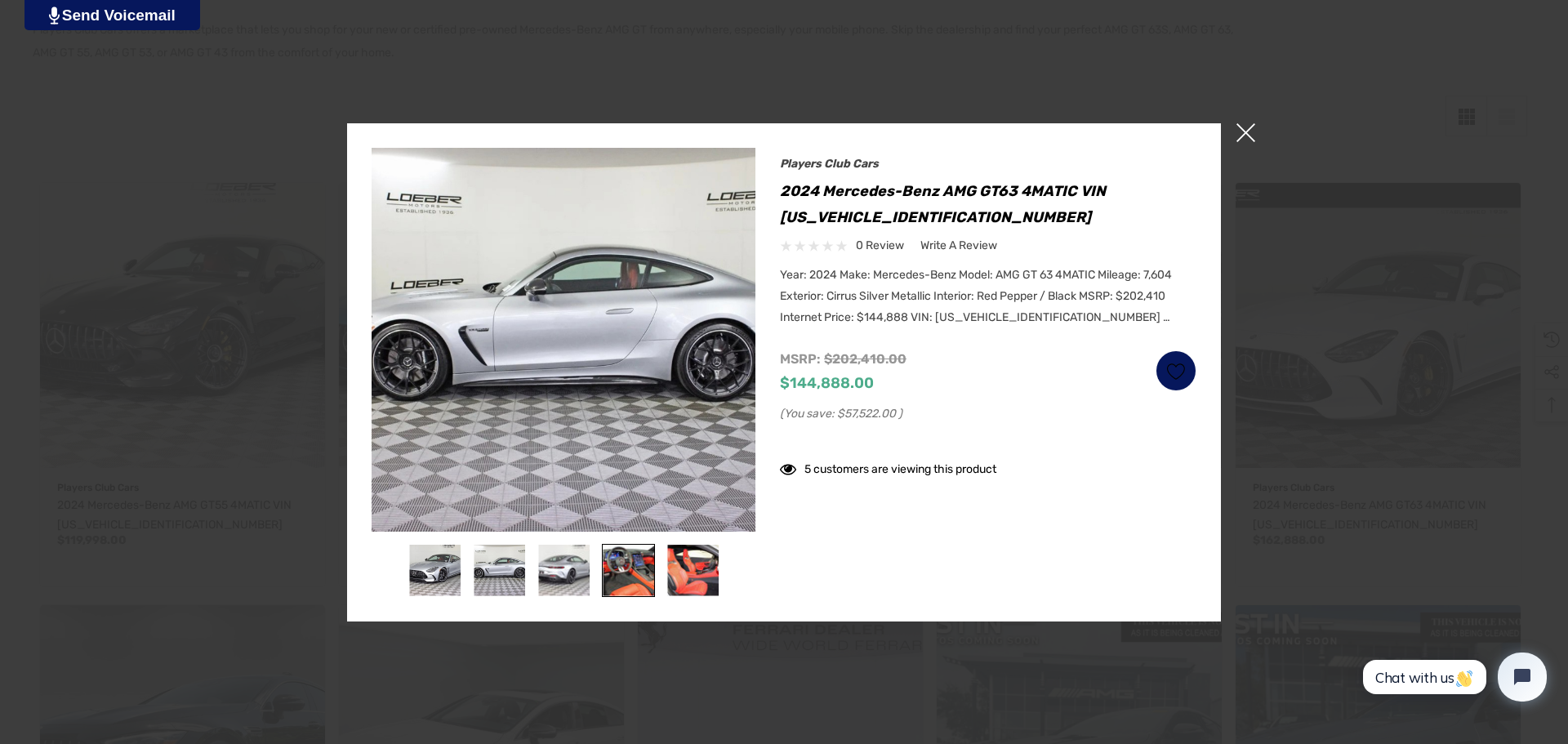
click at [613, 573] on img at bounding box center [628, 570] width 52 height 52
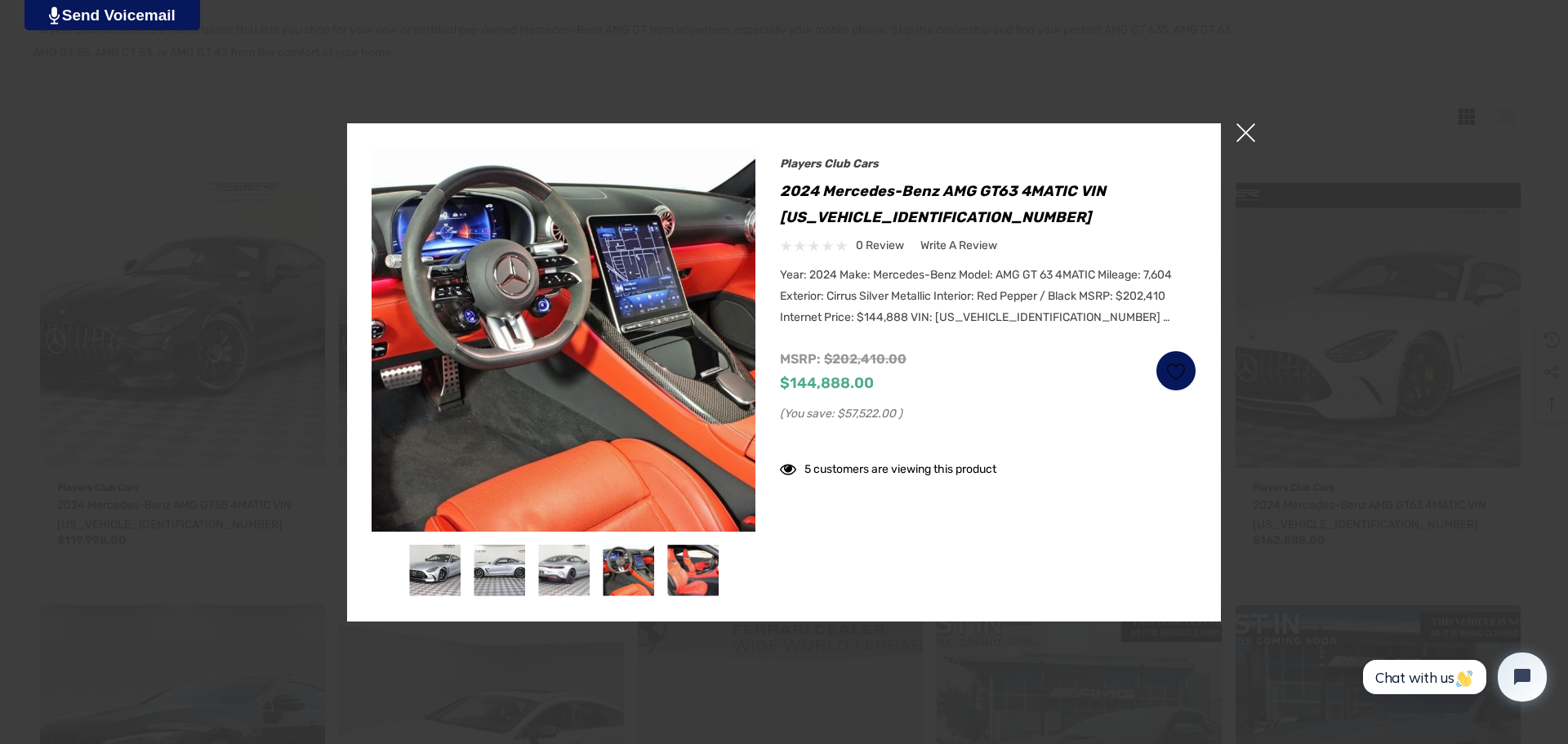
click at [1248, 127] on span "×" at bounding box center [1245, 132] width 19 height 19
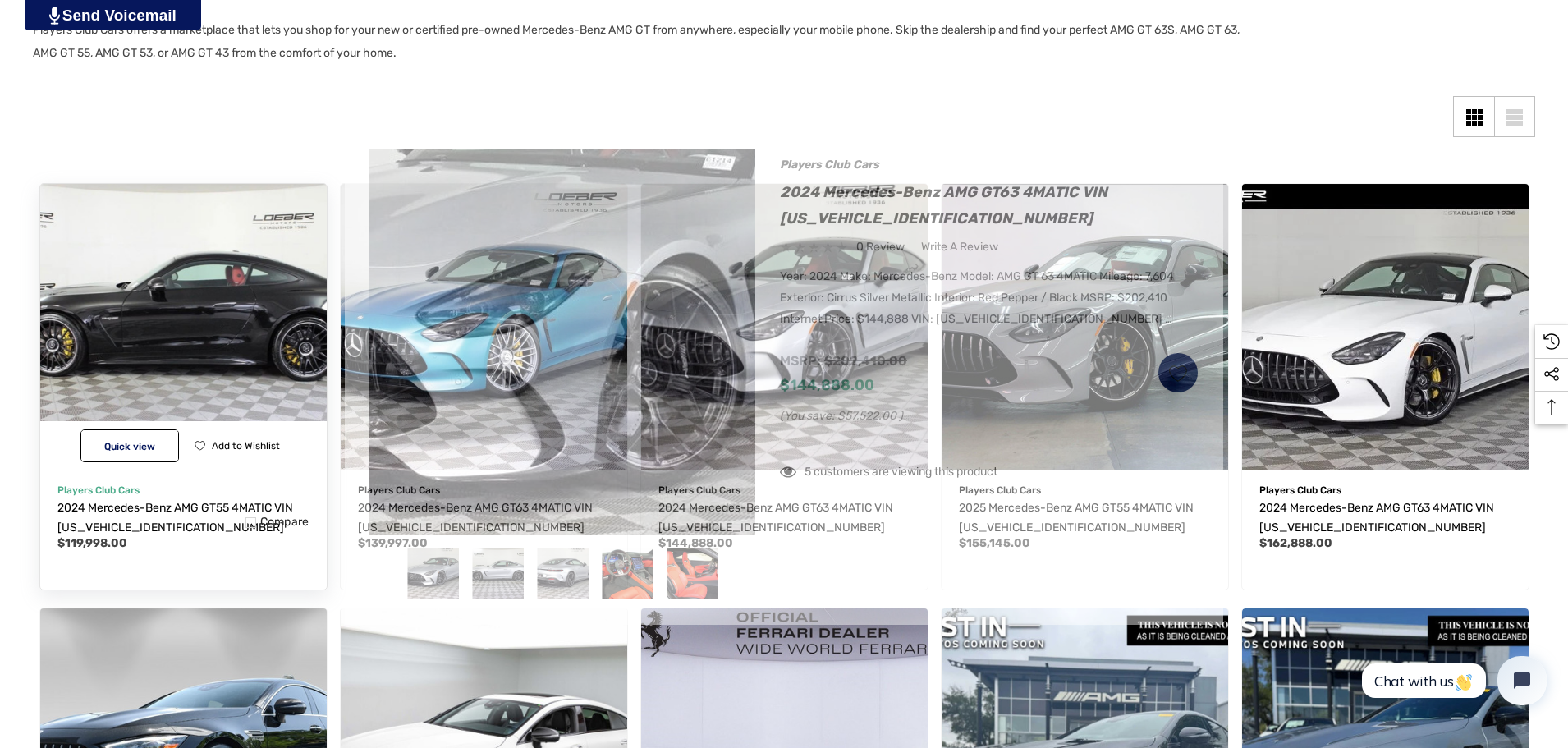
scroll to position [8, 0]
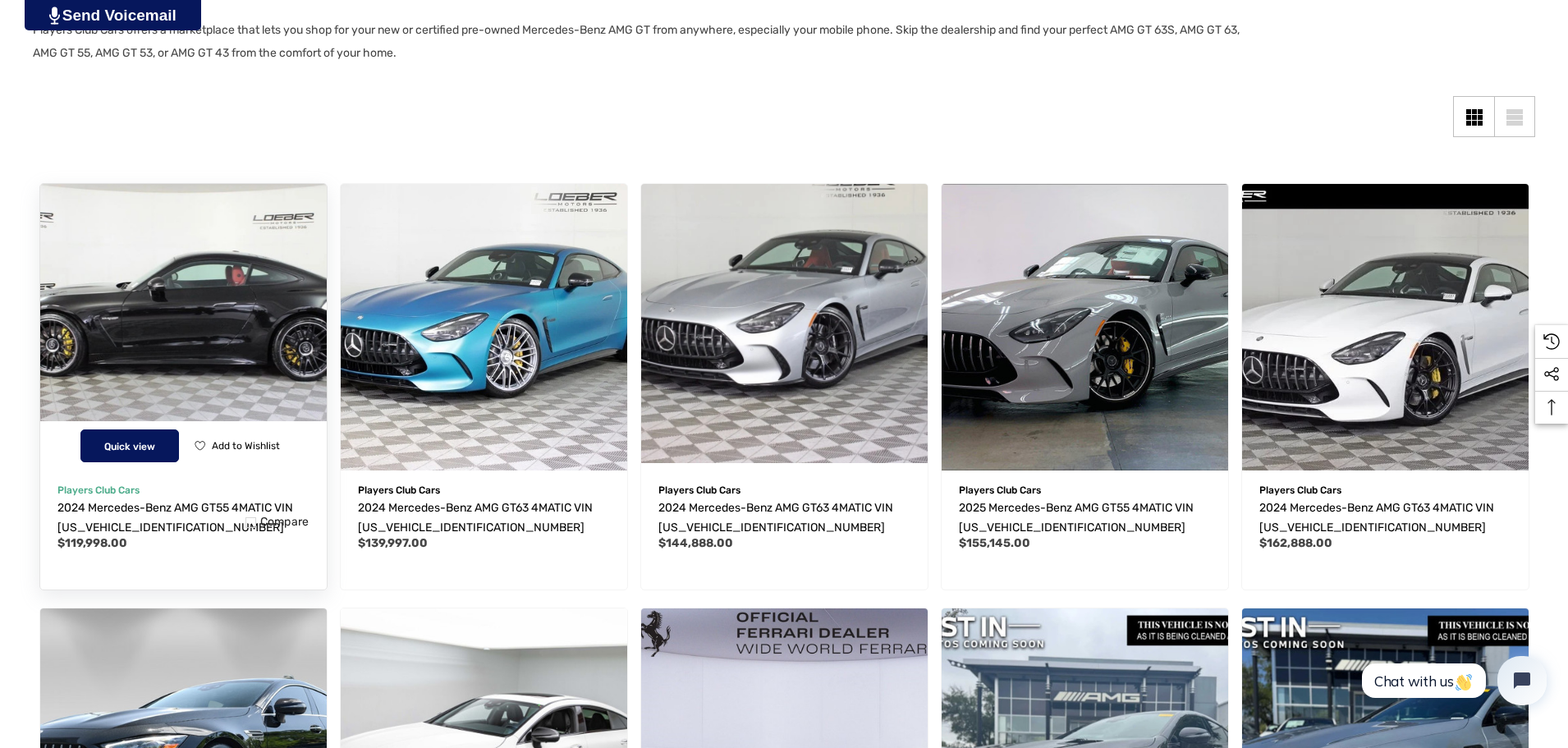
click at [144, 443] on span "Quick view" at bounding box center [130, 447] width 51 height 12
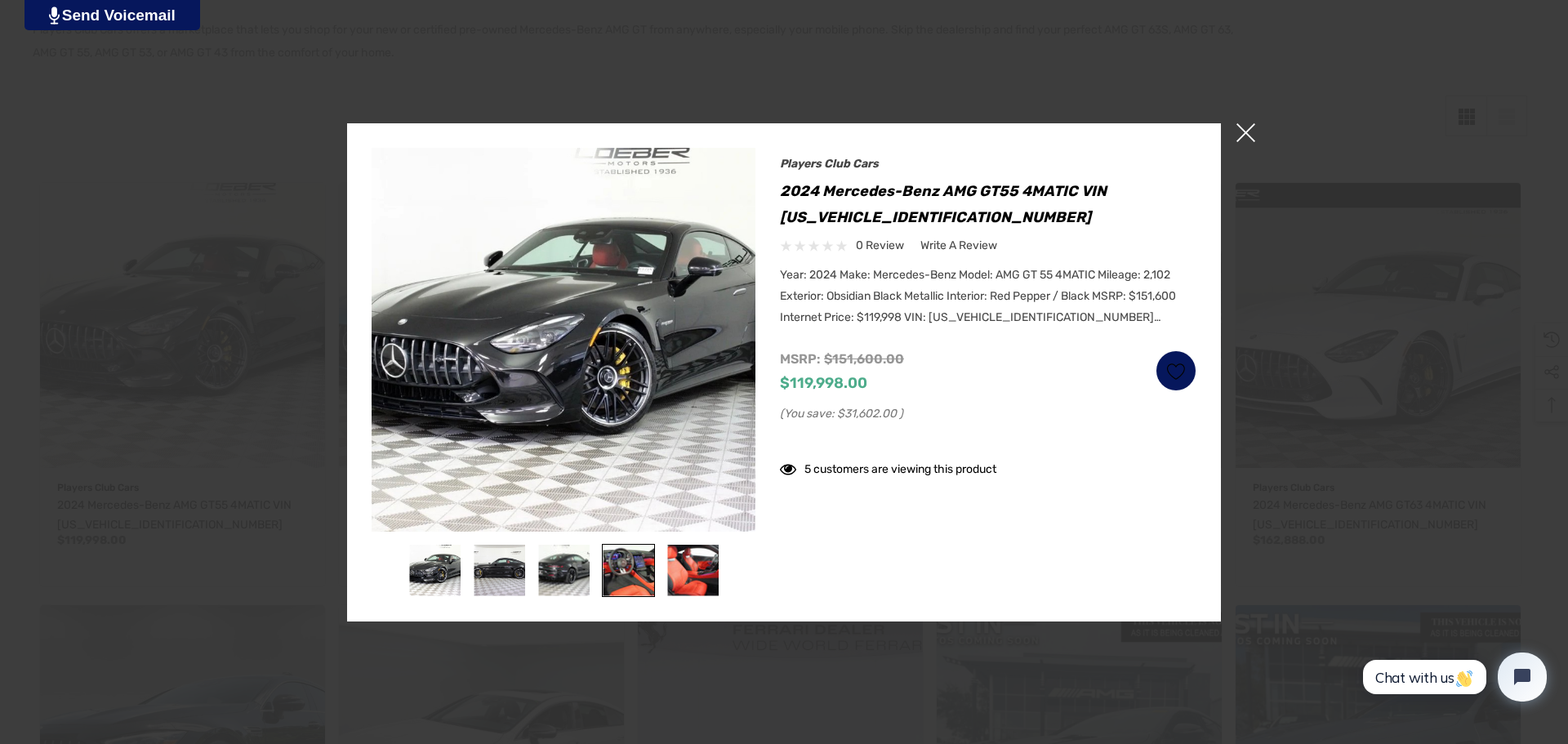
click at [623, 570] on img at bounding box center [628, 570] width 52 height 52
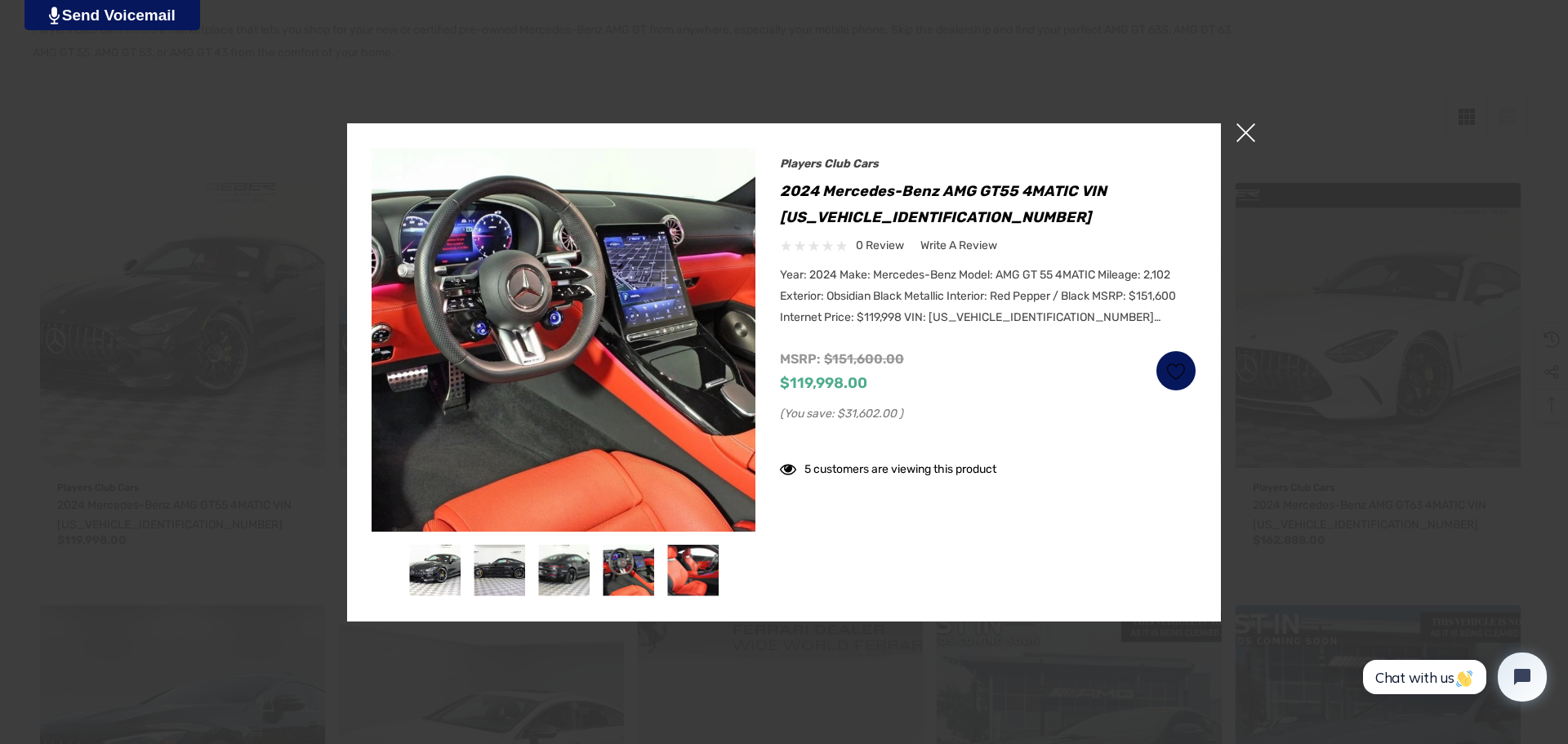
click at [1246, 131] on span "×" at bounding box center [1245, 132] width 19 height 19
